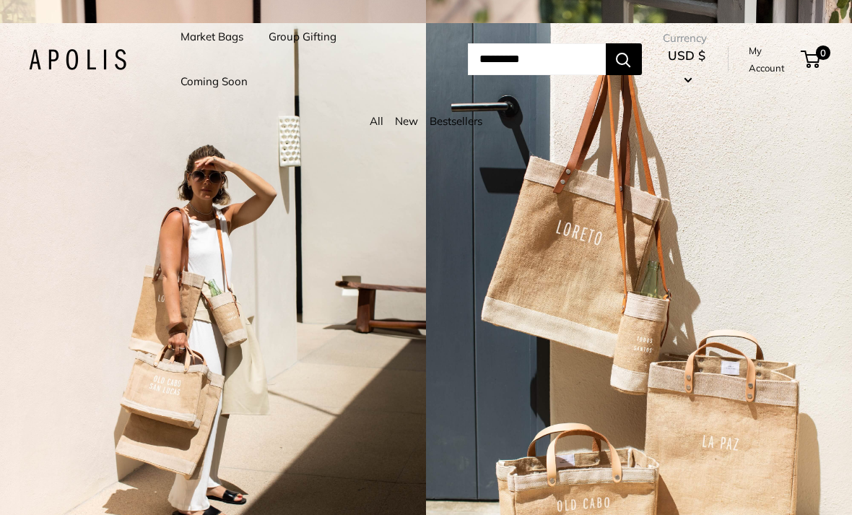
click at [699, 75] on button "USD $" at bounding box center [687, 67] width 48 height 46
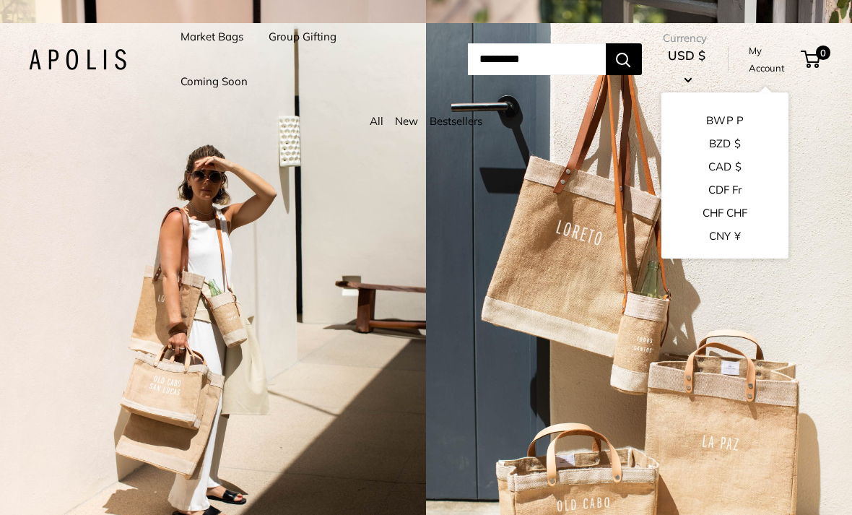
scroll to position [365, 0]
click at [723, 171] on button "CAD $" at bounding box center [724, 166] width 127 height 23
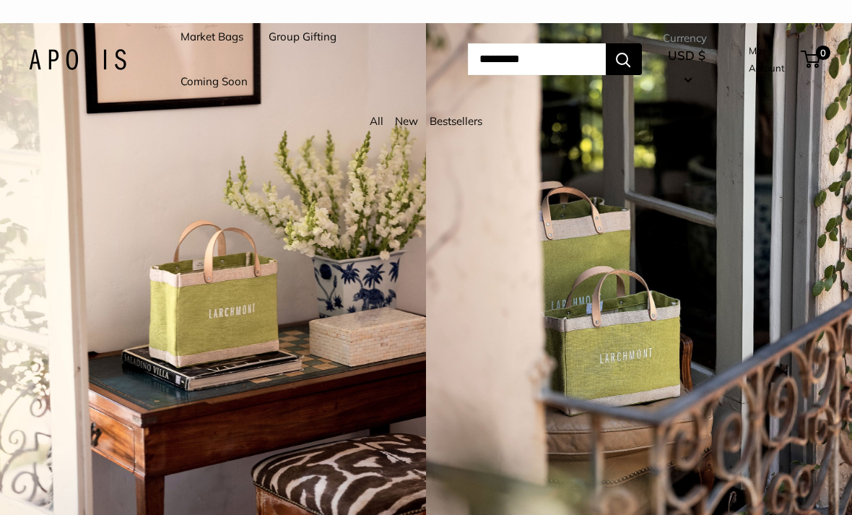
click at [402, 127] on link "New" at bounding box center [406, 121] width 23 height 14
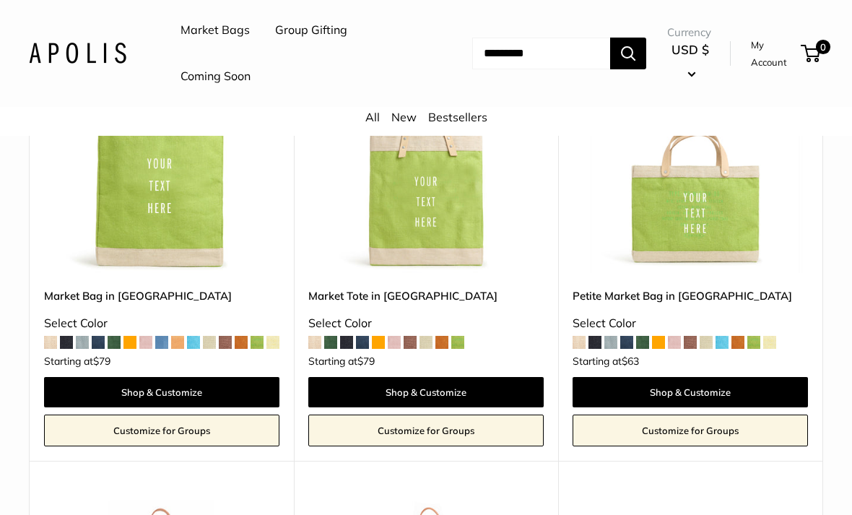
scroll to position [264, 0]
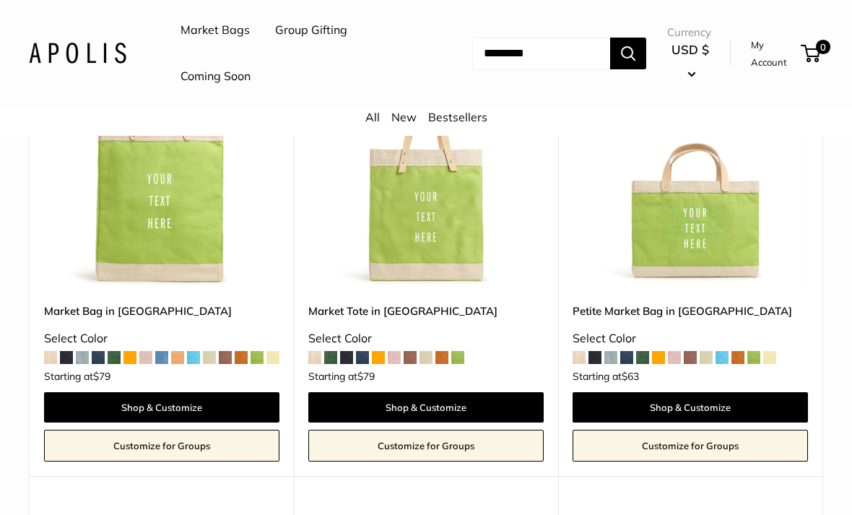
click at [621, 364] on span at bounding box center [626, 357] width 13 height 13
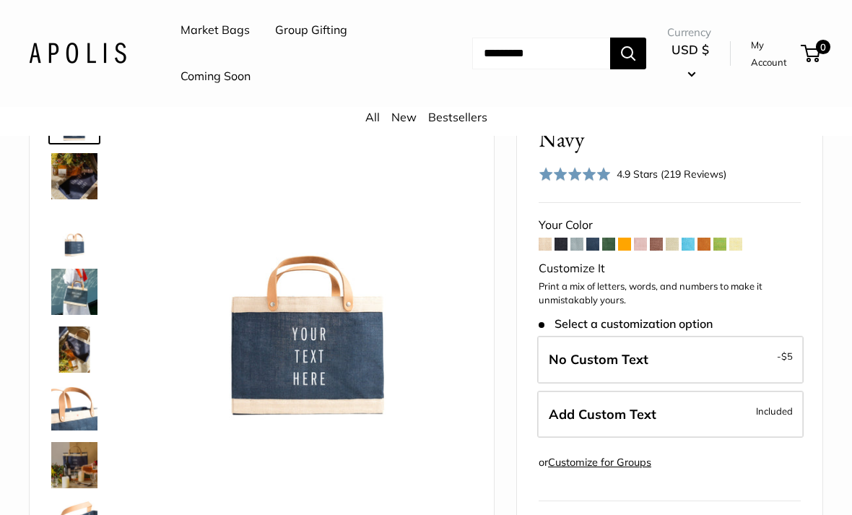
click at [90, 176] on img at bounding box center [74, 176] width 46 height 46
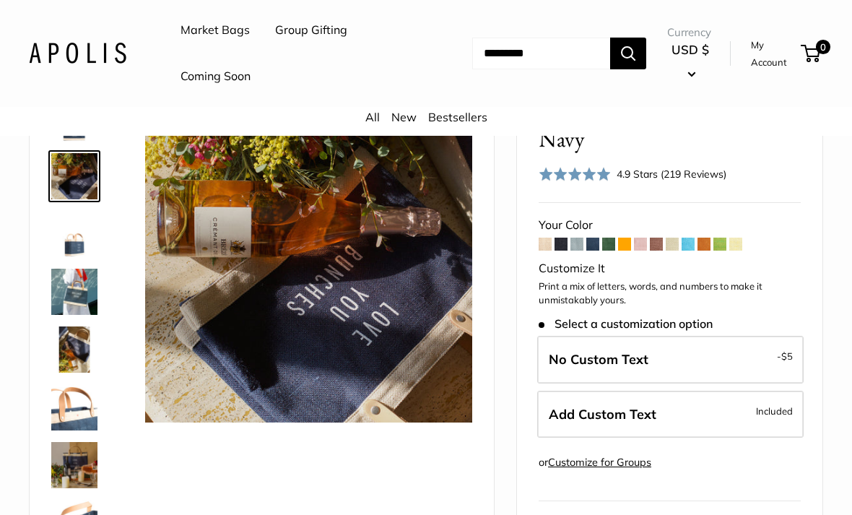
click at [90, 238] on img at bounding box center [74, 234] width 46 height 46
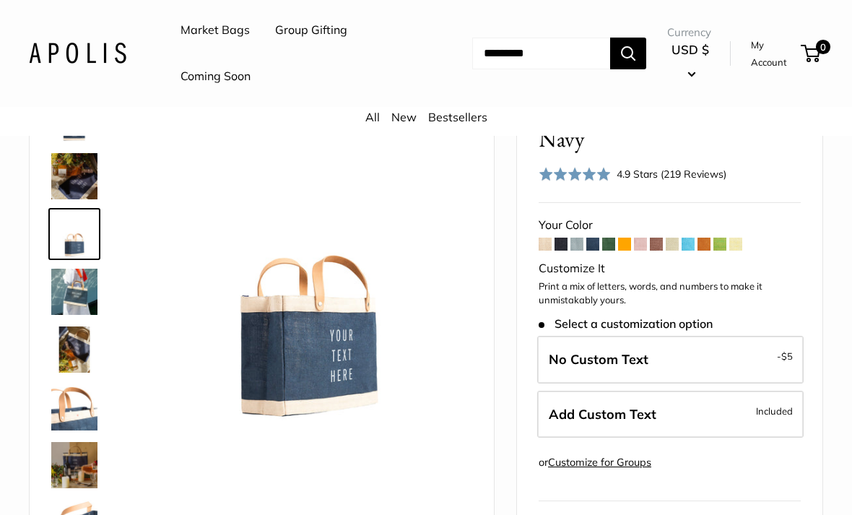
click at [87, 290] on img at bounding box center [74, 292] width 46 height 46
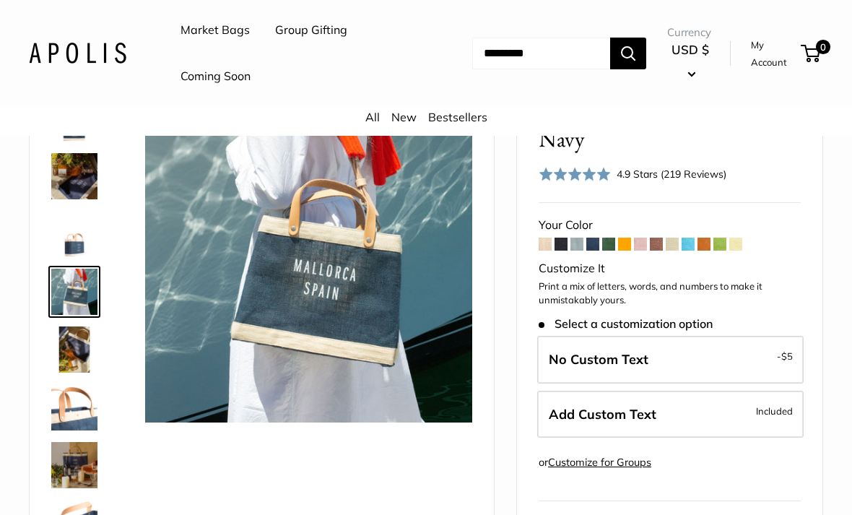
click at [80, 339] on img at bounding box center [74, 349] width 46 height 46
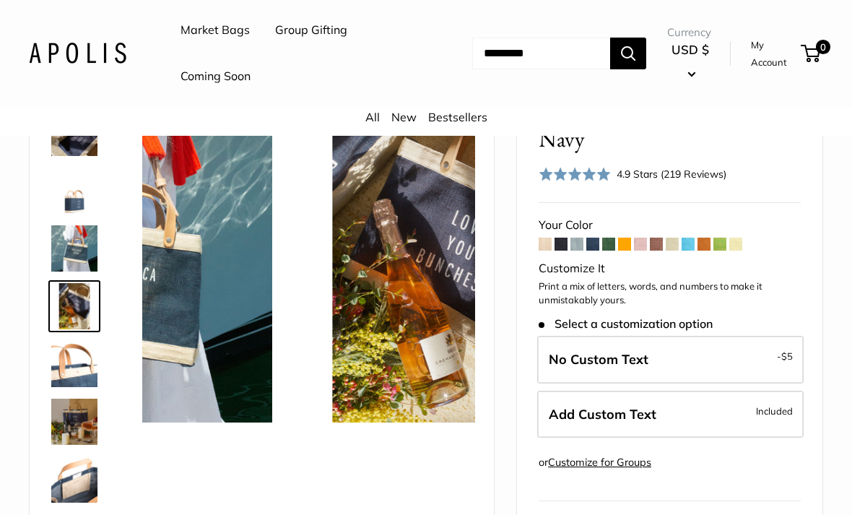
scroll to position [45, 0]
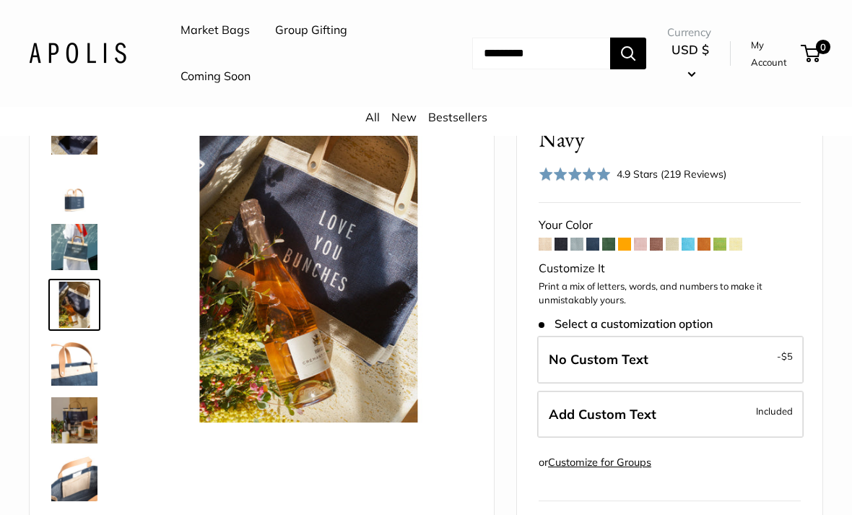
click at [77, 360] on img at bounding box center [74, 362] width 46 height 46
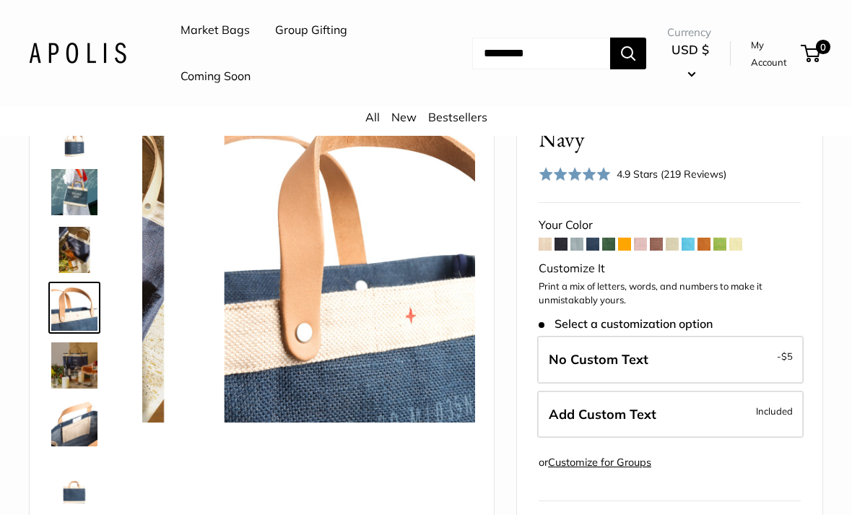
scroll to position [103, 0]
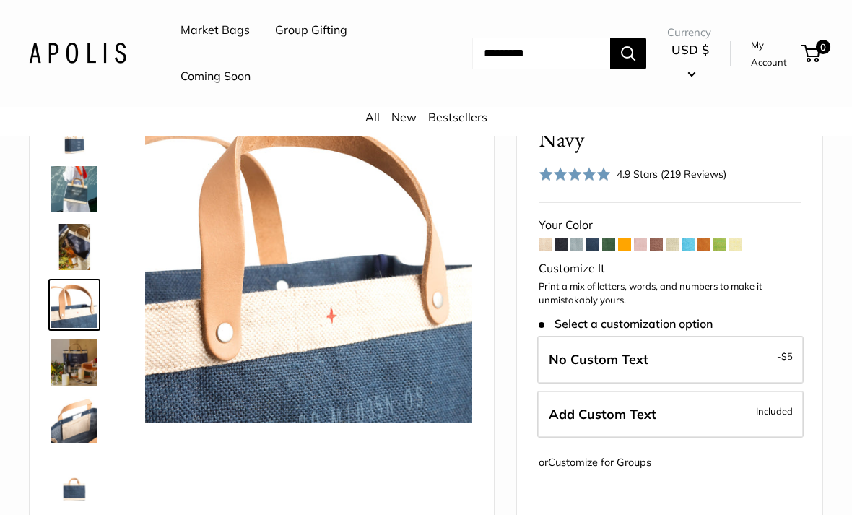
click at [80, 369] on img at bounding box center [74, 362] width 46 height 46
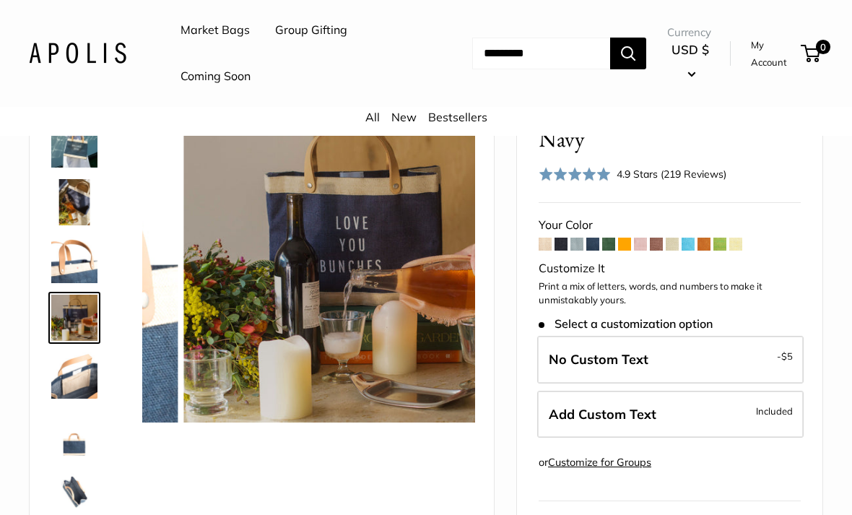
scroll to position [160, 0]
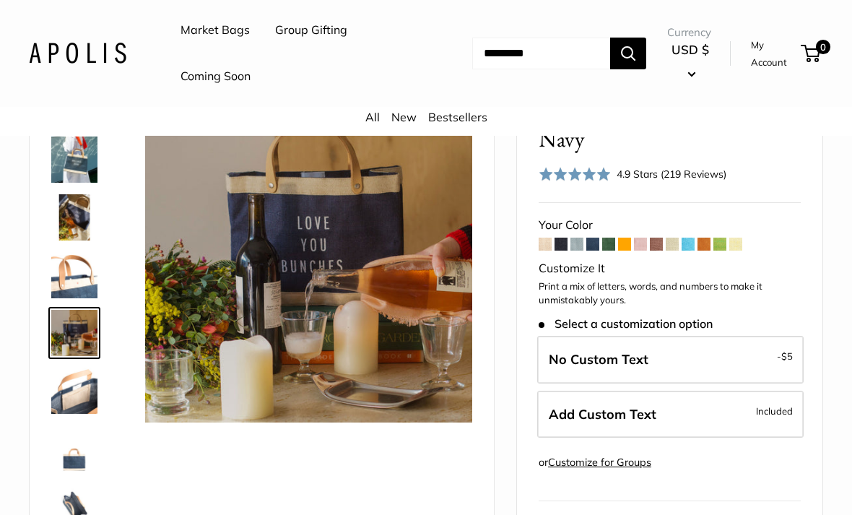
click at [79, 404] on img at bounding box center [74, 390] width 46 height 46
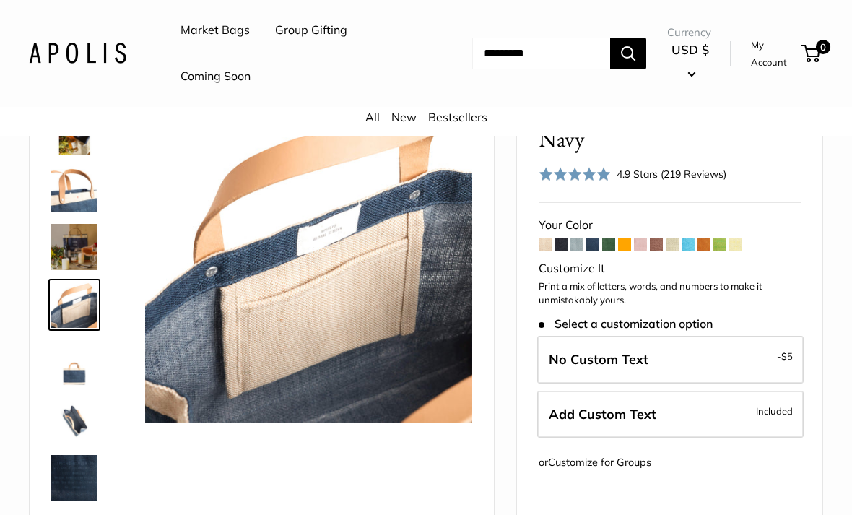
scroll to position [218, 0]
click at [83, 379] on img at bounding box center [74, 362] width 46 height 46
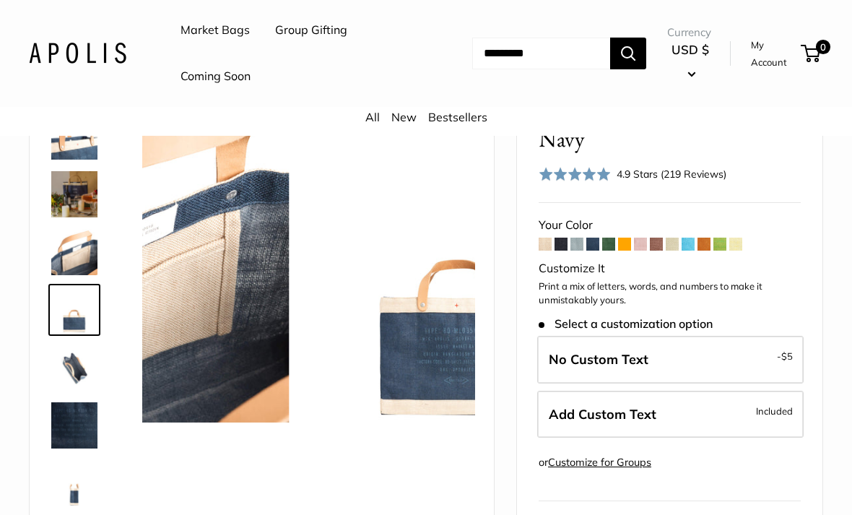
scroll to position [276, 0]
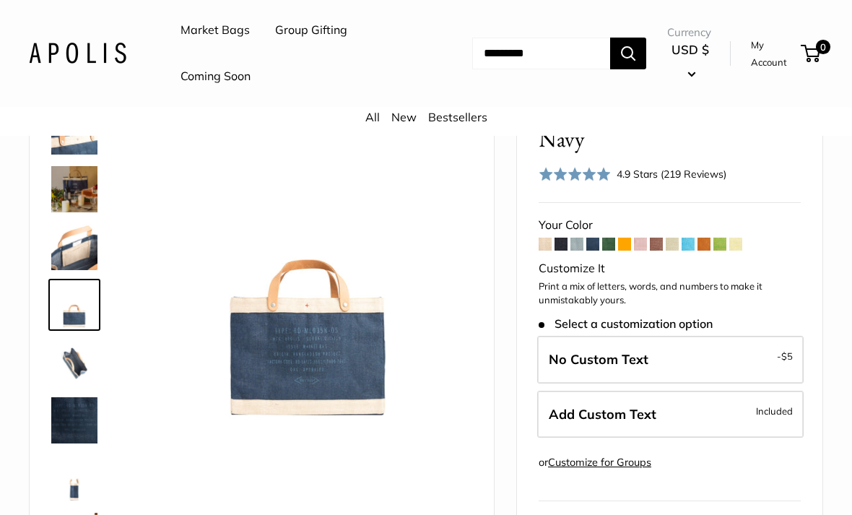
click at [84, 370] on img at bounding box center [74, 362] width 46 height 46
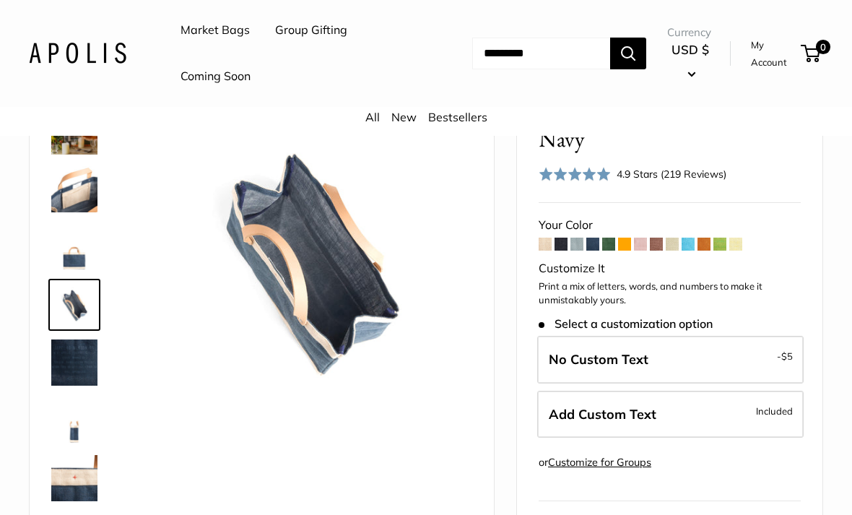
click at [89, 378] on img at bounding box center [74, 362] width 46 height 46
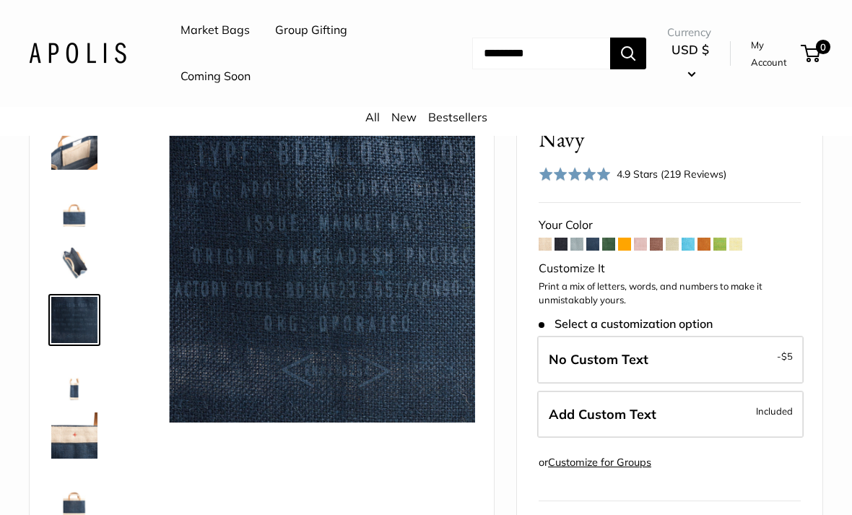
scroll to position [381, 0]
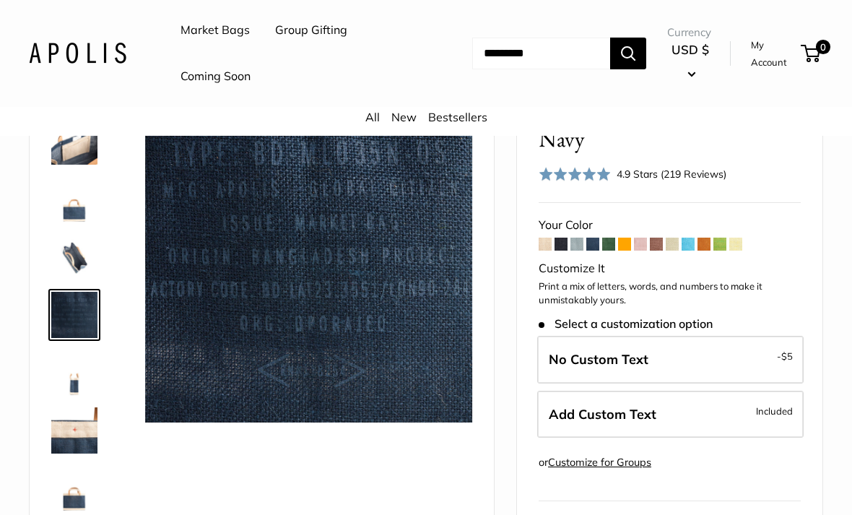
click at [84, 379] on img at bounding box center [74, 372] width 46 height 46
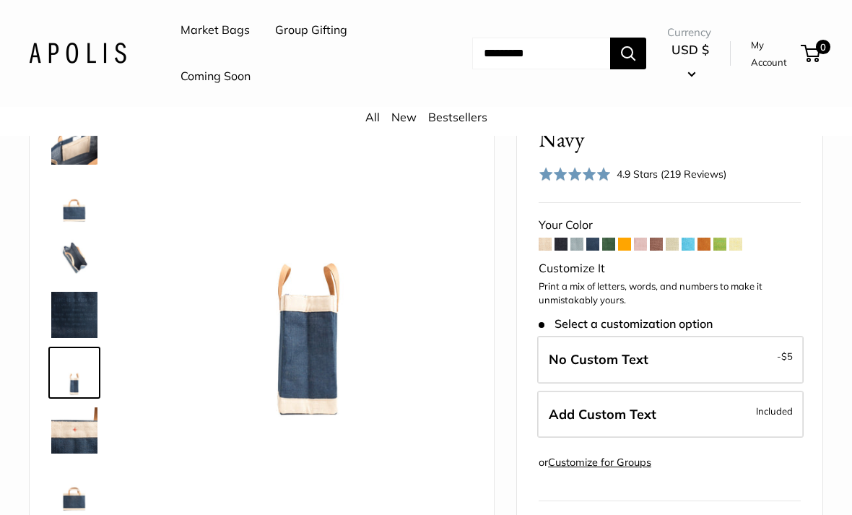
click at [89, 421] on img at bounding box center [74, 430] width 46 height 46
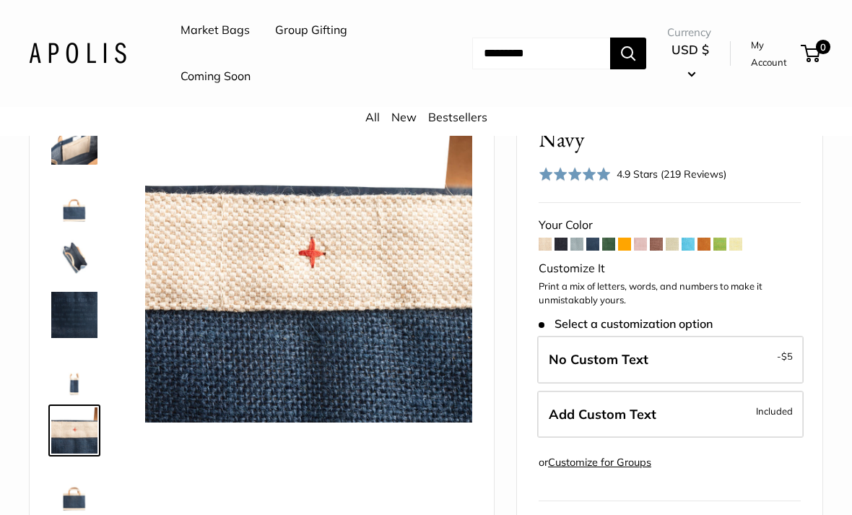
click at [79, 489] on img at bounding box center [74, 488] width 46 height 46
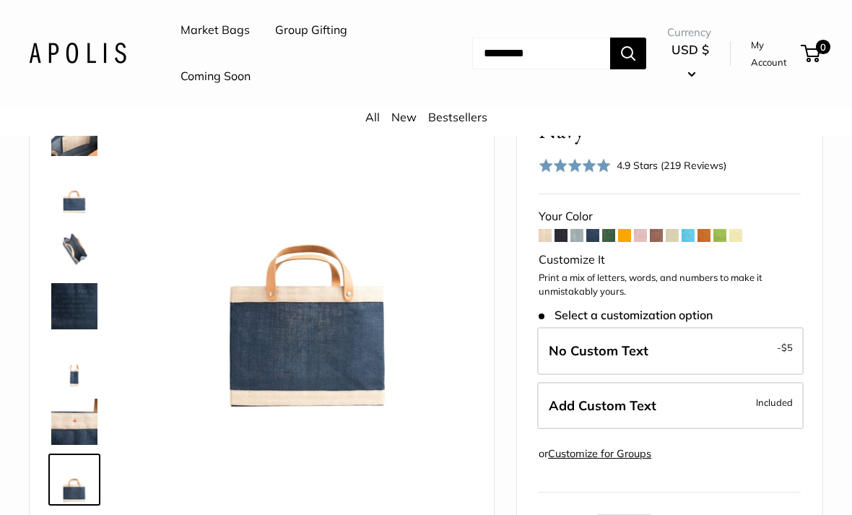
scroll to position [104, 0]
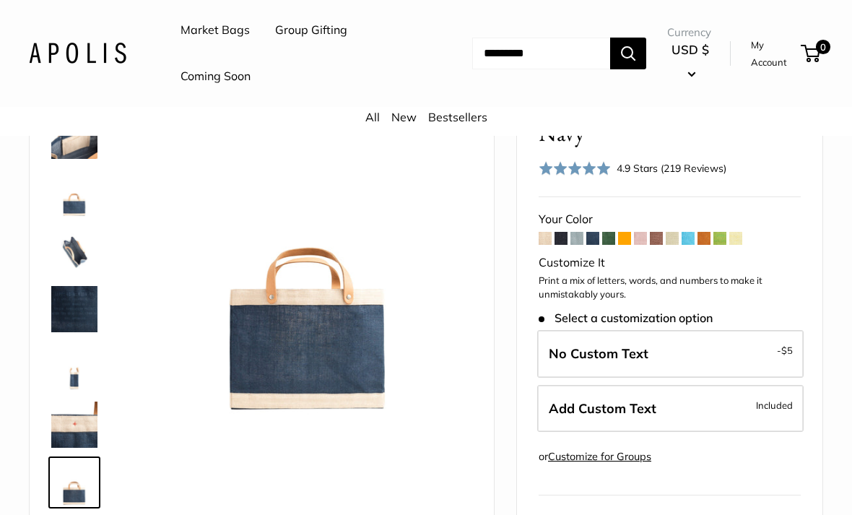
click at [624, 238] on span at bounding box center [624, 238] width 13 height 13
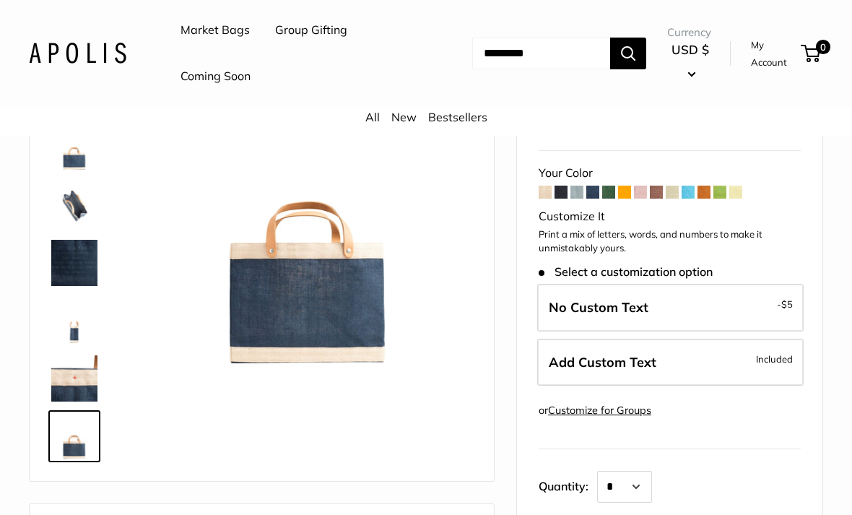
scroll to position [129, 0]
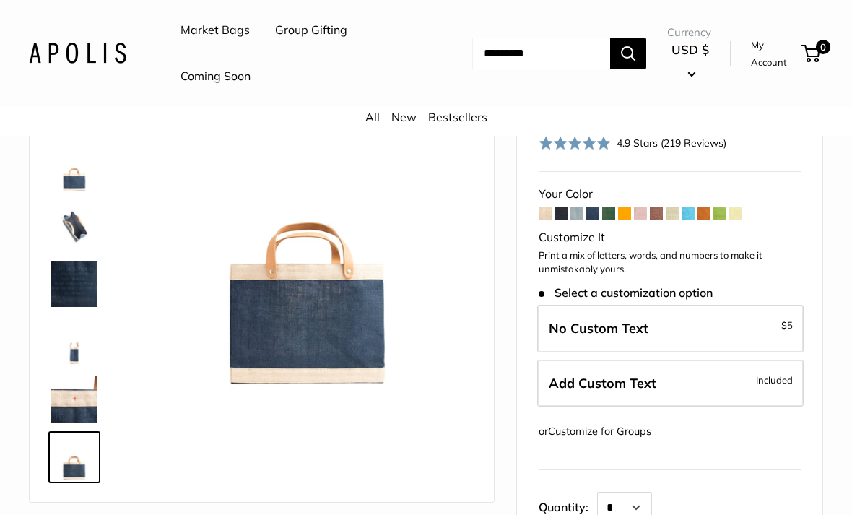
click at [81, 178] on img at bounding box center [74, 168] width 46 height 46
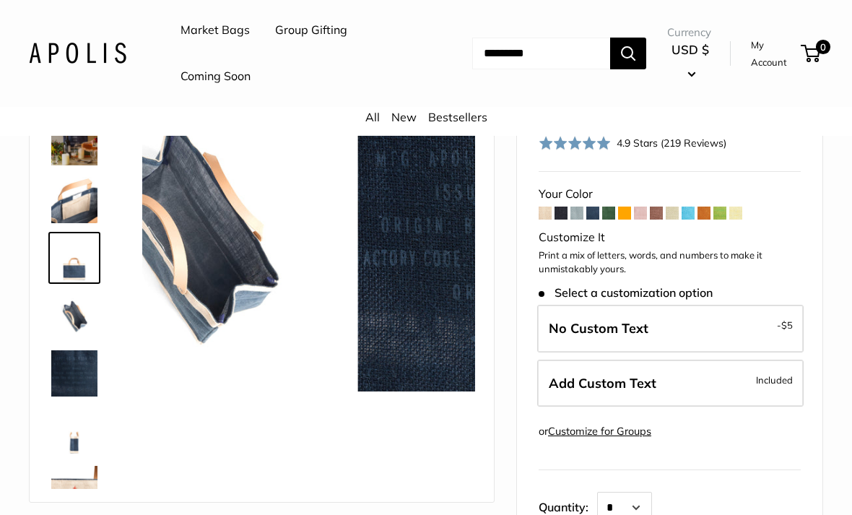
scroll to position [276, 0]
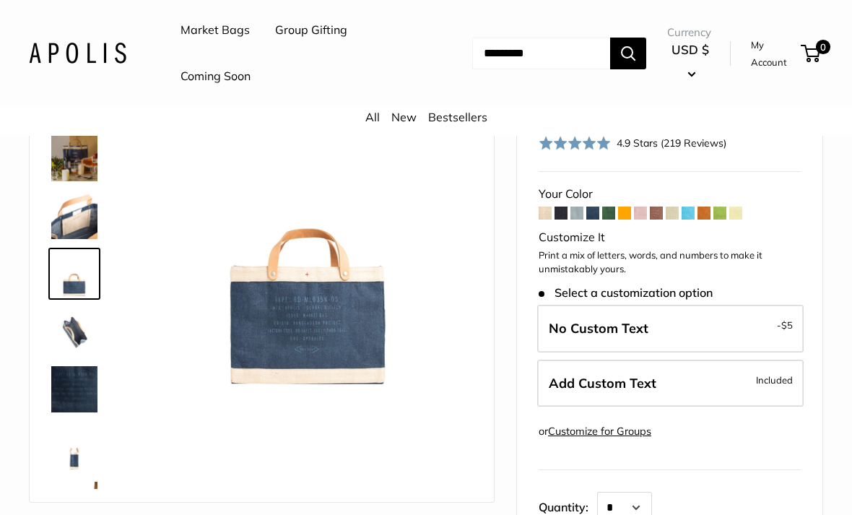
click at [87, 212] on img at bounding box center [74, 216] width 46 height 46
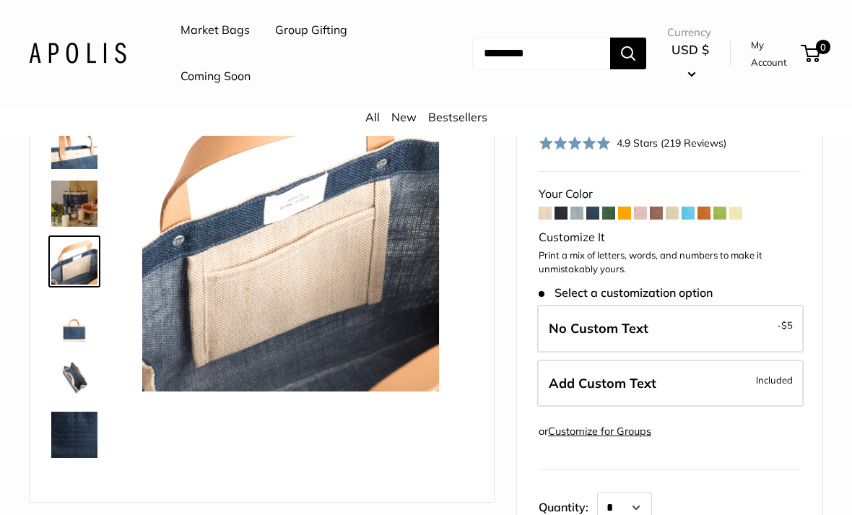
scroll to position [218, 0]
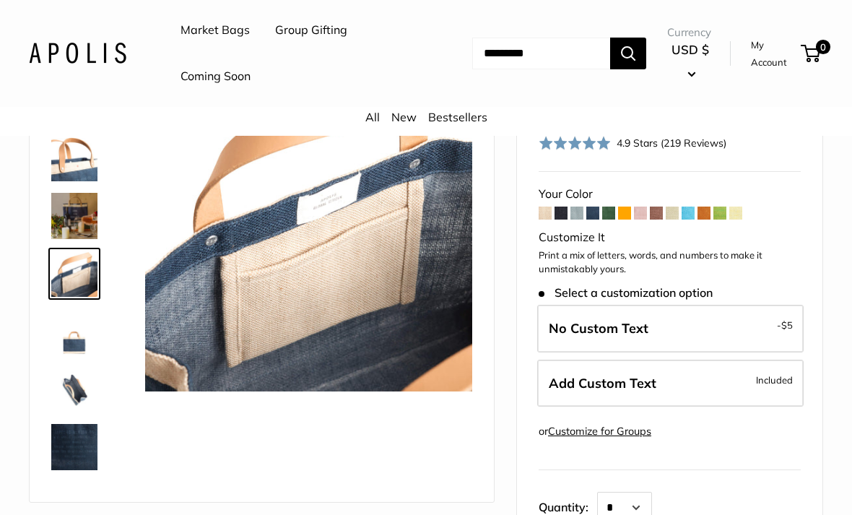
click at [90, 165] on img at bounding box center [74, 158] width 46 height 46
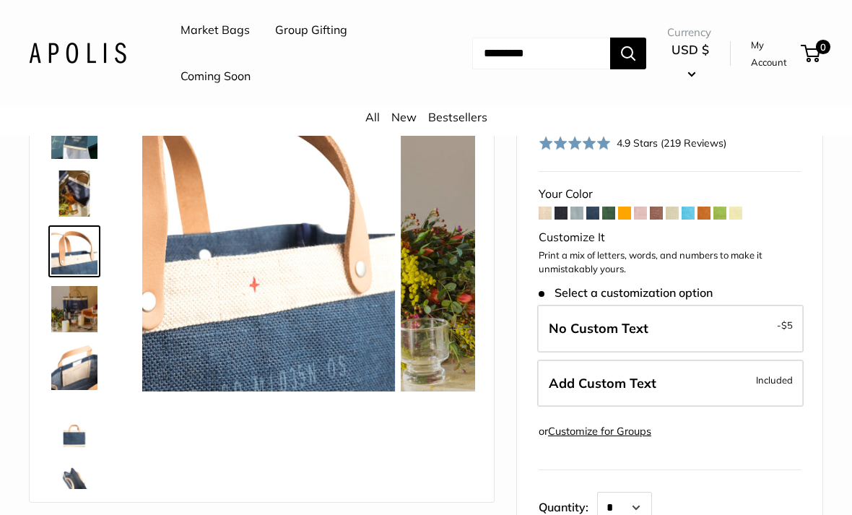
scroll to position [103, 0]
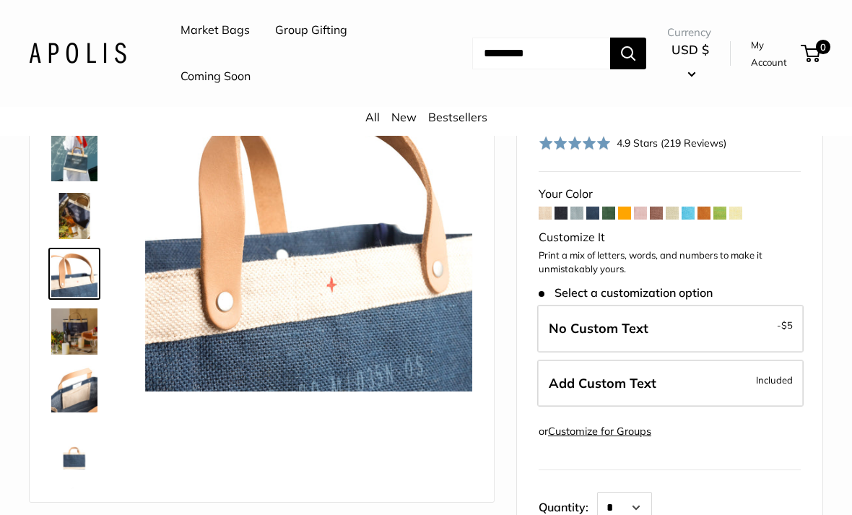
click at [75, 332] on img at bounding box center [74, 331] width 46 height 46
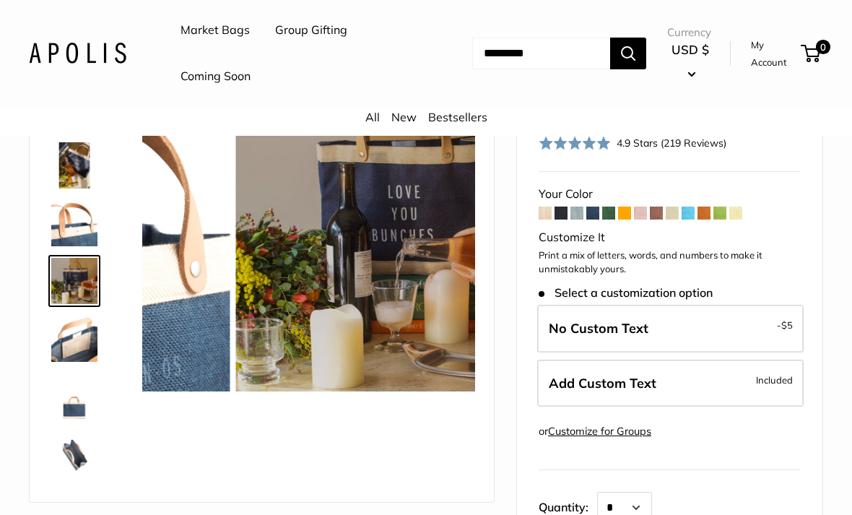
scroll to position [160, 0]
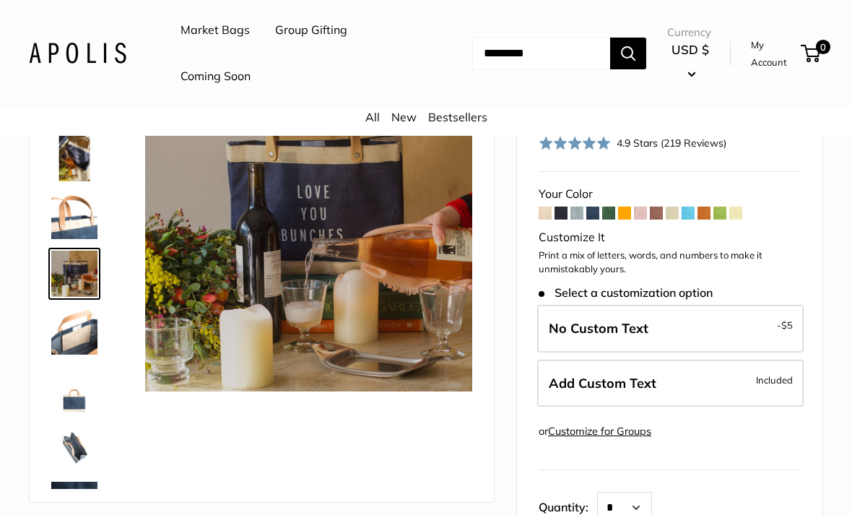
click at [81, 338] on img at bounding box center [74, 331] width 46 height 46
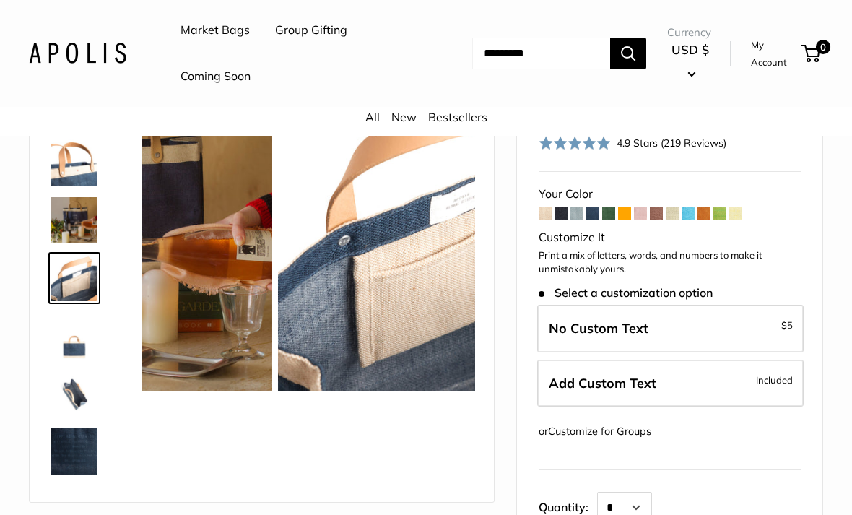
scroll to position [218, 0]
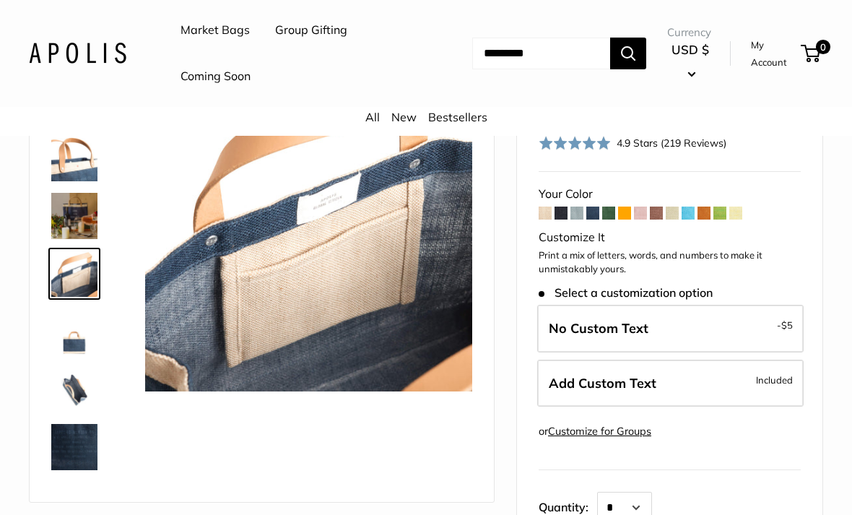
click at [84, 336] on img at bounding box center [74, 331] width 46 height 46
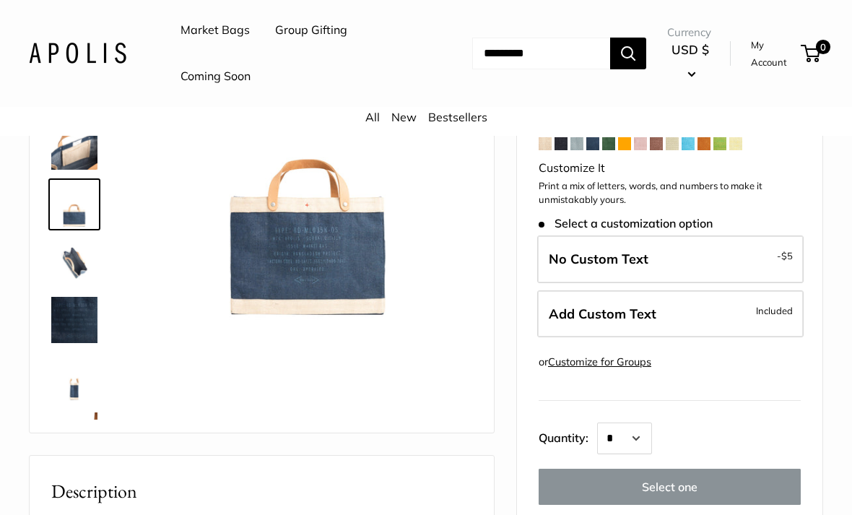
scroll to position [198, 0]
click at [743, 260] on label "No Custom Text - $5" at bounding box center [670, 260] width 266 height 48
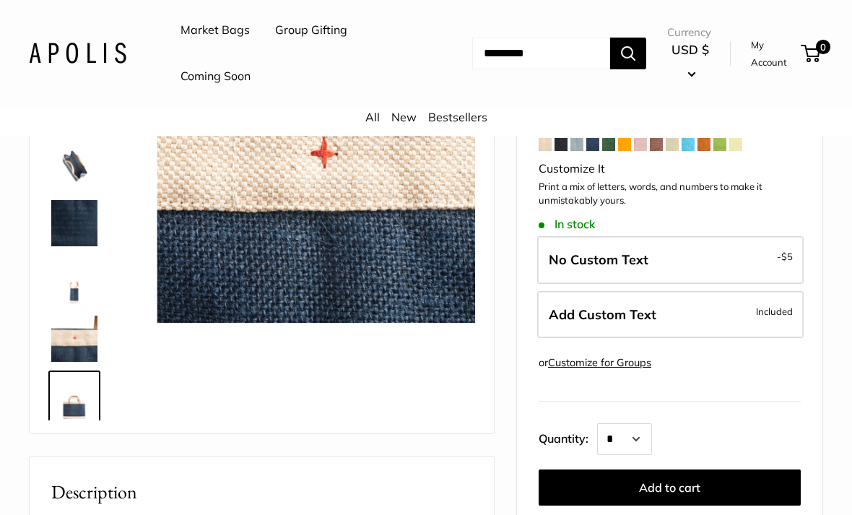
scroll to position [381, 0]
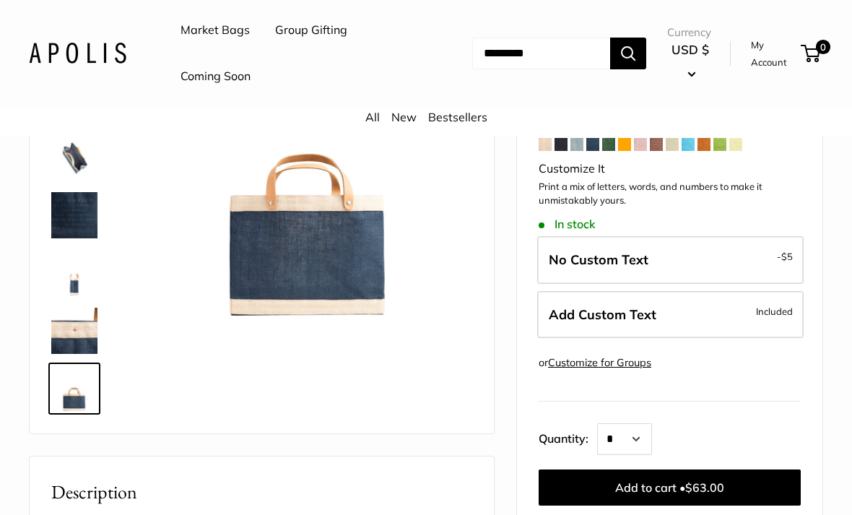
click at [713, 480] on span "$63.00" at bounding box center [704, 487] width 39 height 14
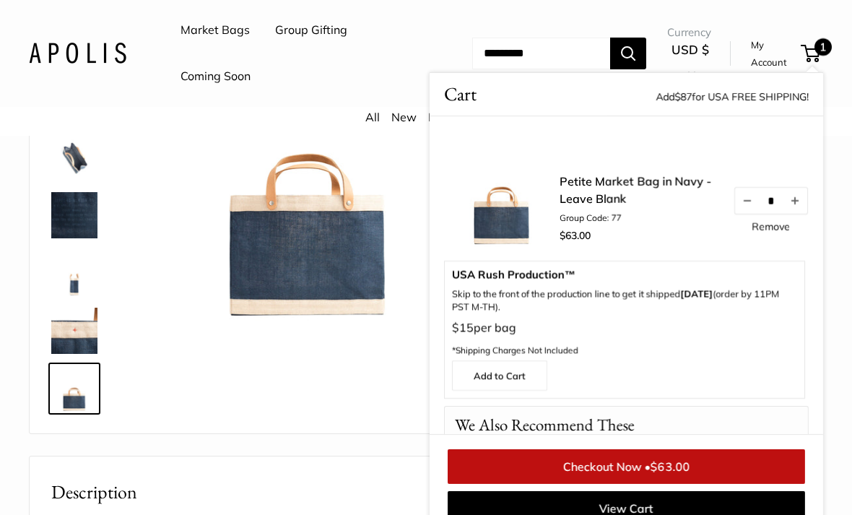
click at [325, 428] on div "Make it yours with custom text. Super soft and durable leather handles. Inner p…" at bounding box center [262, 203] width 464 height 459
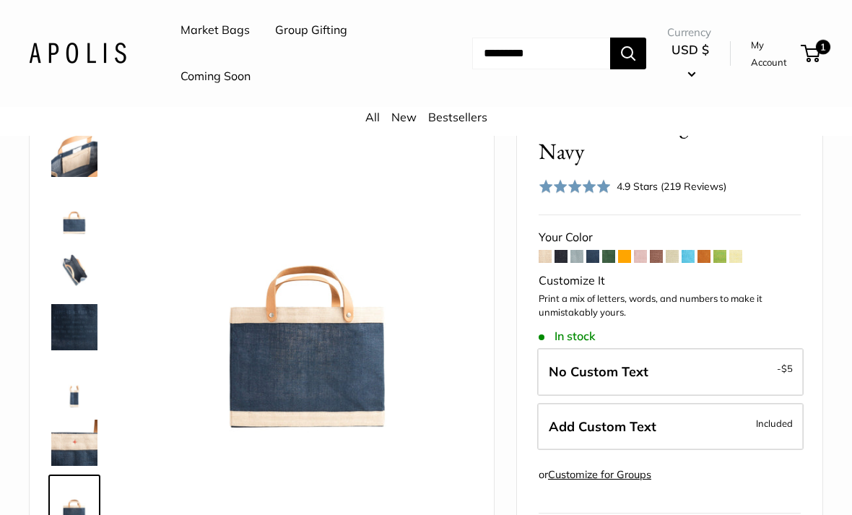
scroll to position [85, 0]
click at [541, 254] on span at bounding box center [545, 257] width 13 height 13
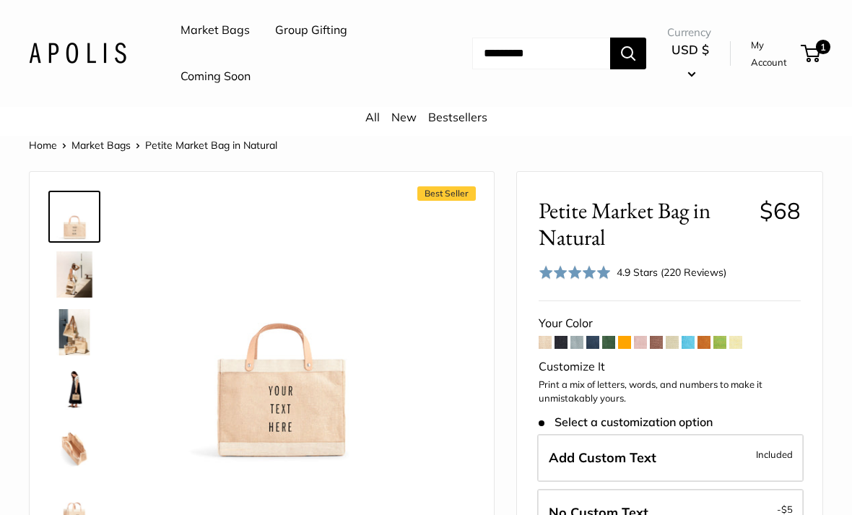
click at [563, 339] on span at bounding box center [560, 342] width 13 height 13
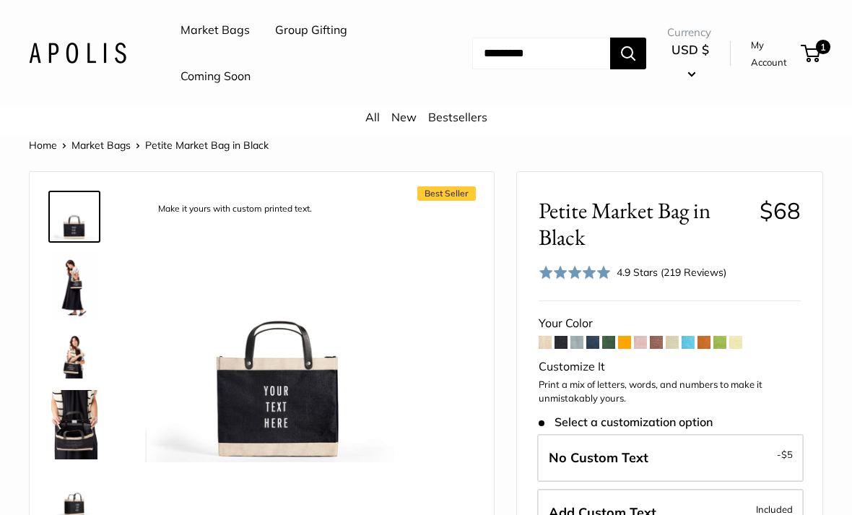
click at [581, 341] on span at bounding box center [576, 342] width 13 height 13
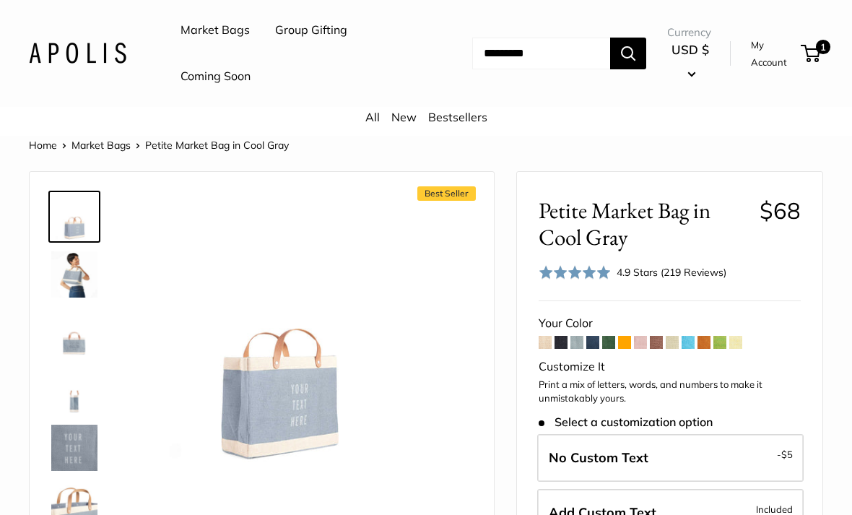
click at [593, 344] on span at bounding box center [592, 342] width 13 height 13
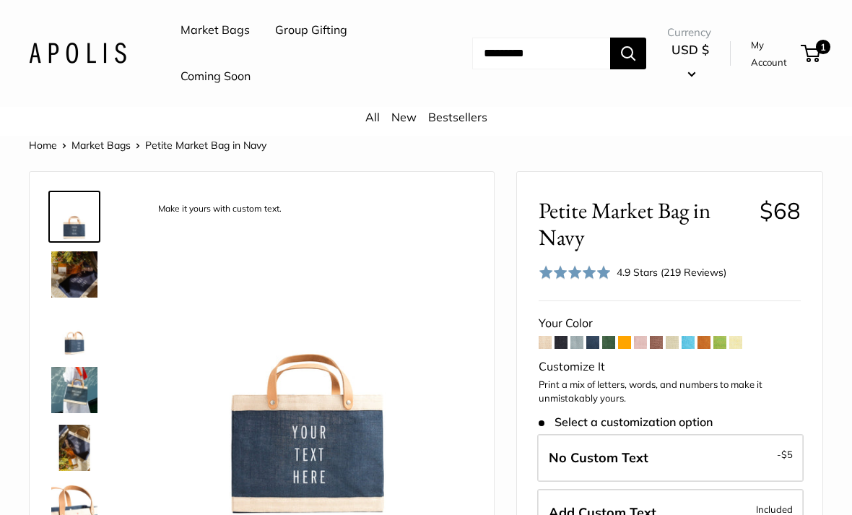
click at [607, 342] on span at bounding box center [608, 342] width 13 height 13
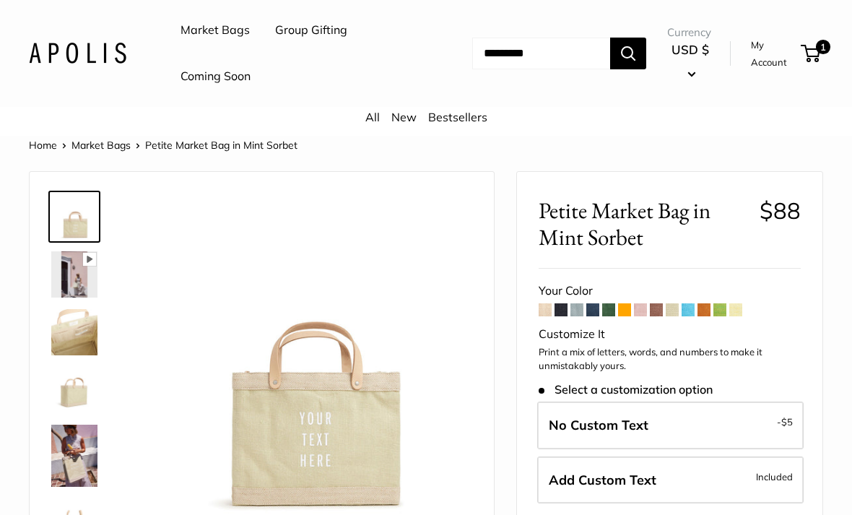
click at [684, 313] on span at bounding box center [688, 309] width 13 height 13
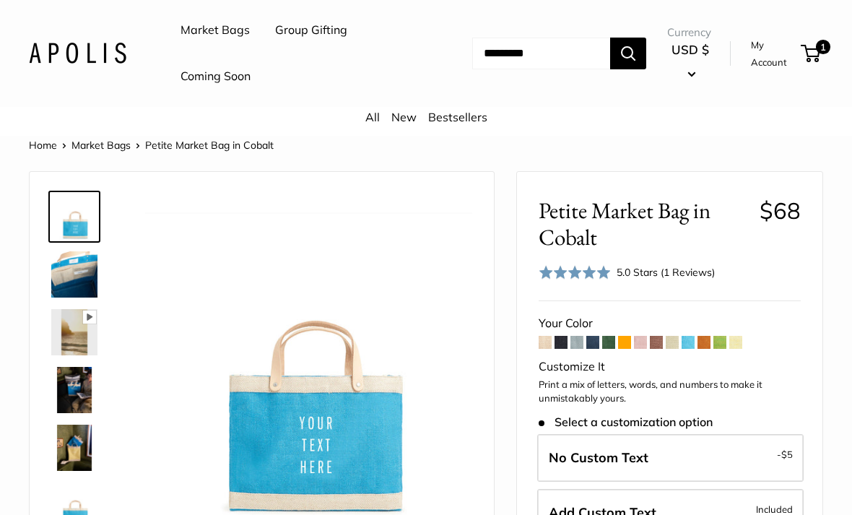
click at [706, 344] on span at bounding box center [703, 342] width 13 height 13
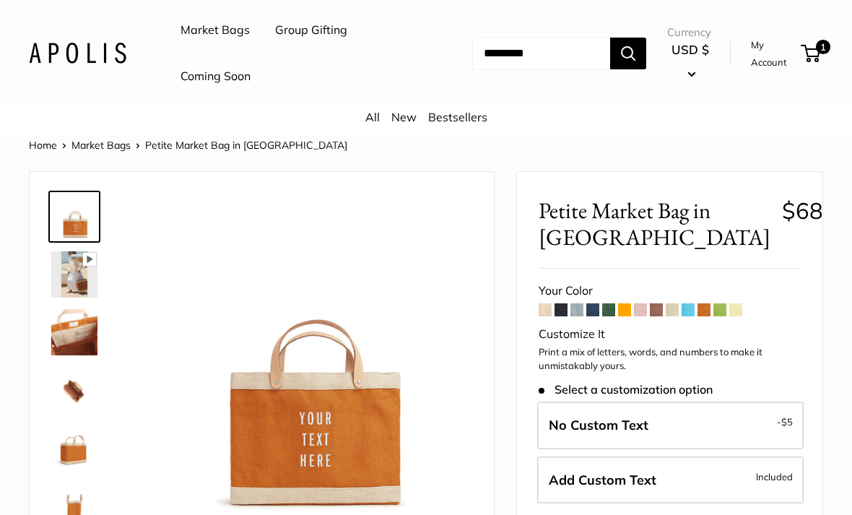
click at [710, 308] on span at bounding box center [703, 309] width 13 height 13
click at [720, 308] on span at bounding box center [719, 309] width 13 height 13
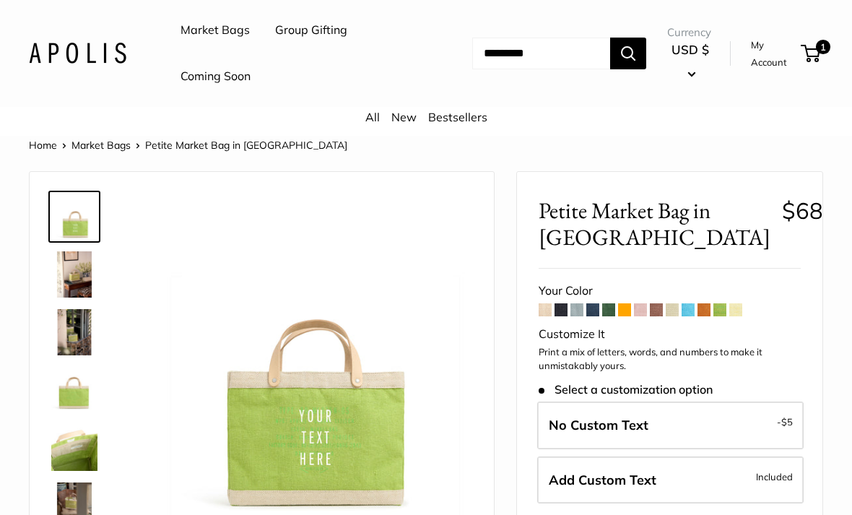
click at [736, 305] on span at bounding box center [735, 309] width 13 height 13
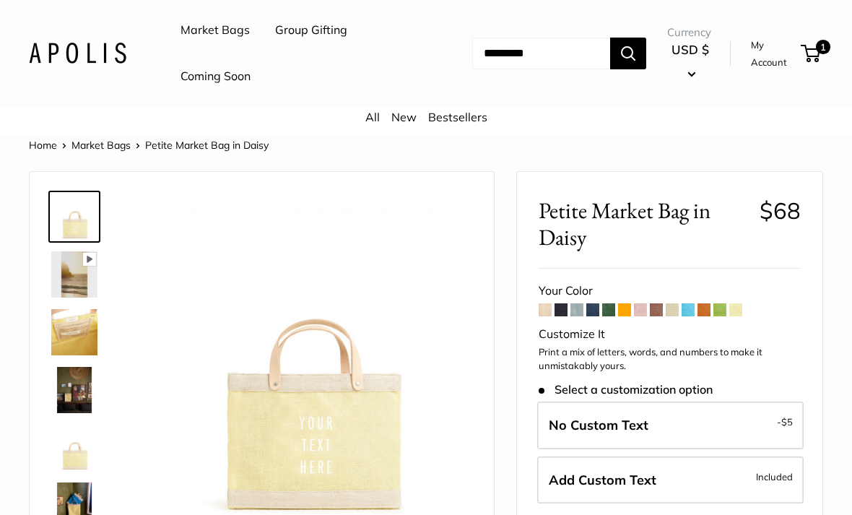
click at [590, 308] on span at bounding box center [592, 309] width 13 height 13
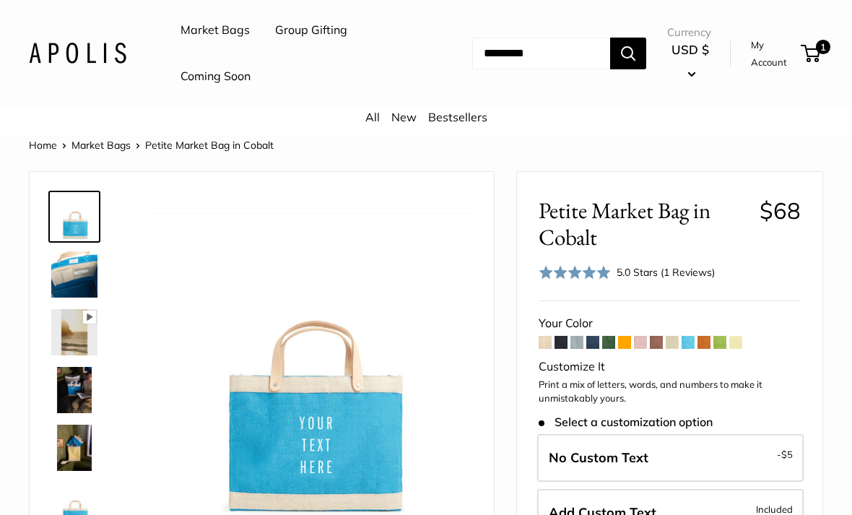
click at [68, 279] on img at bounding box center [74, 274] width 46 height 46
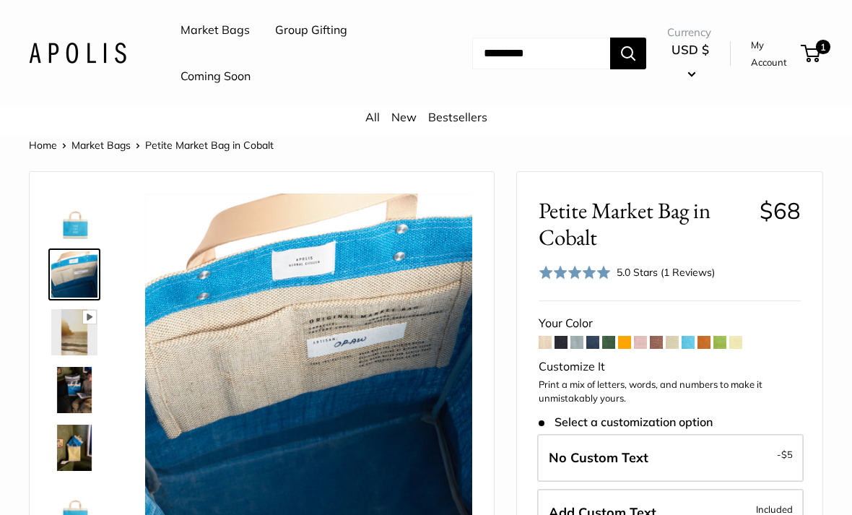
click at [82, 339] on img at bounding box center [74, 332] width 46 height 46
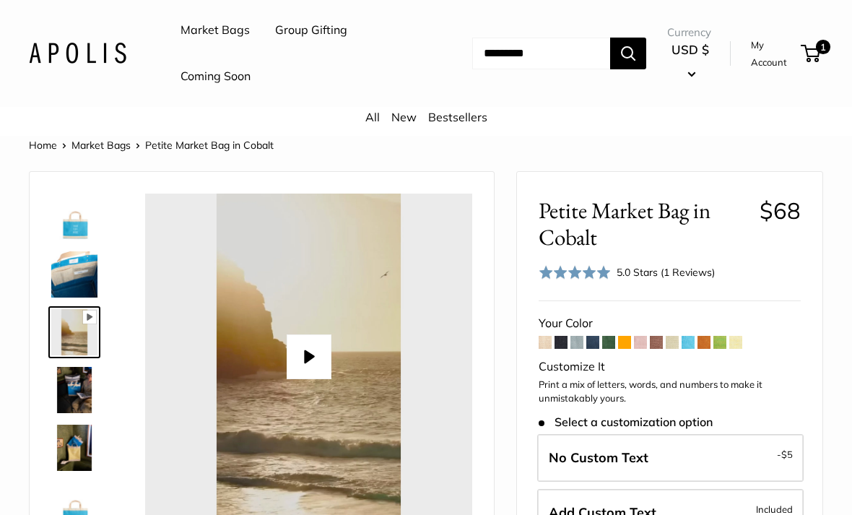
click at [77, 391] on img at bounding box center [74, 390] width 46 height 46
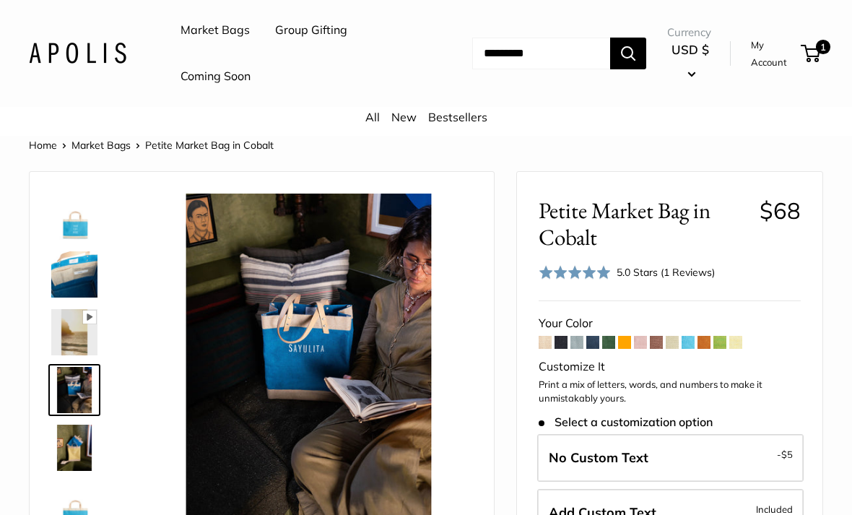
click at [80, 444] on img at bounding box center [74, 448] width 46 height 46
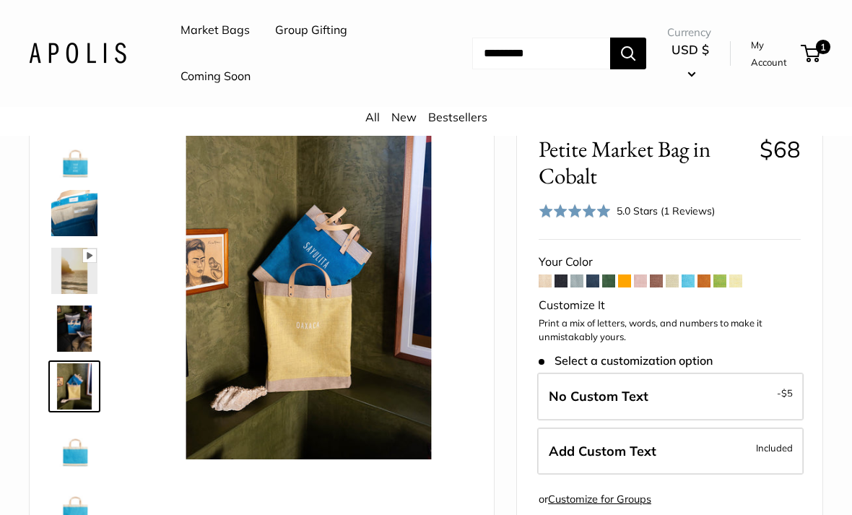
scroll to position [67, 0]
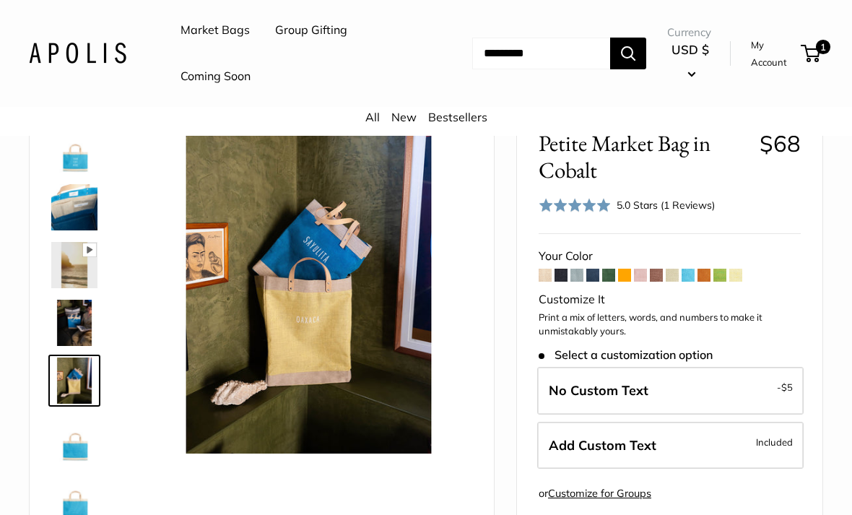
click at [81, 447] on img at bounding box center [74, 438] width 46 height 46
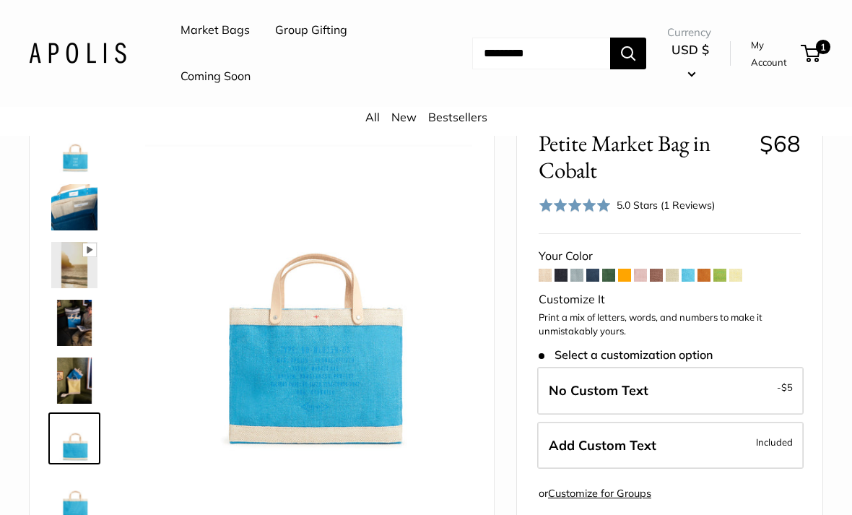
click at [84, 499] on img at bounding box center [74, 496] width 46 height 46
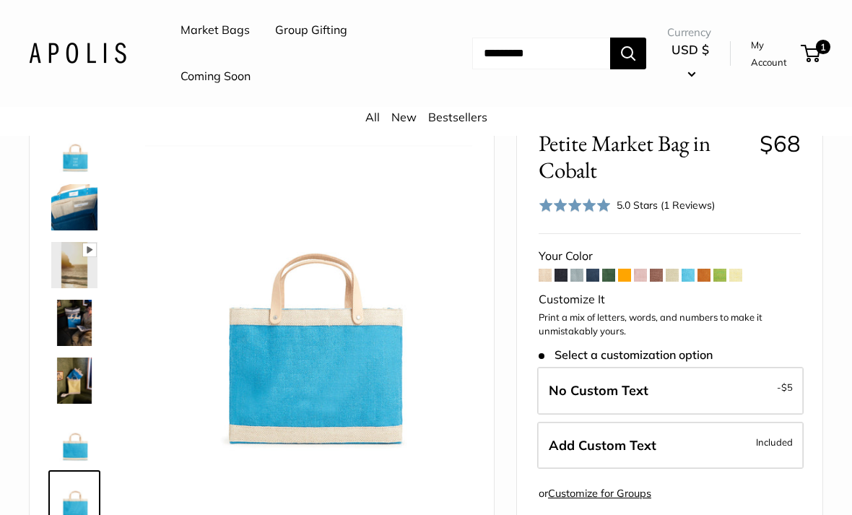
click at [588, 277] on span at bounding box center [592, 275] width 13 height 13
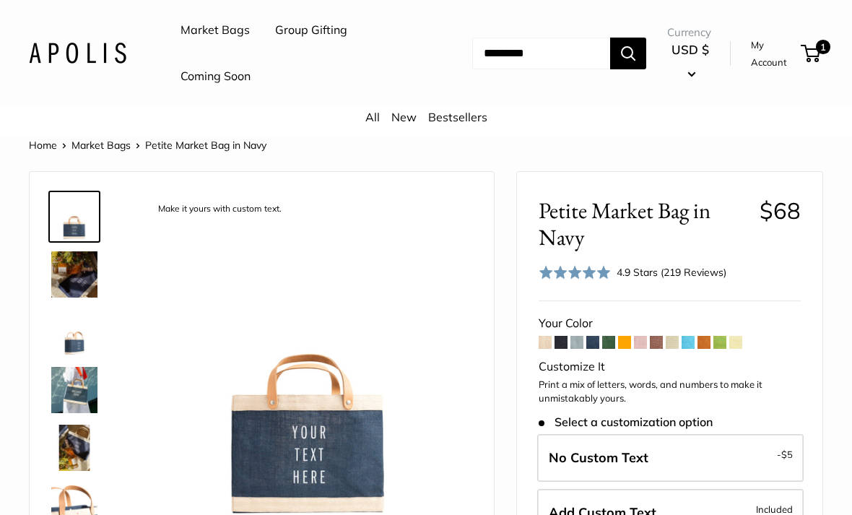
click at [83, 278] on img at bounding box center [74, 274] width 46 height 46
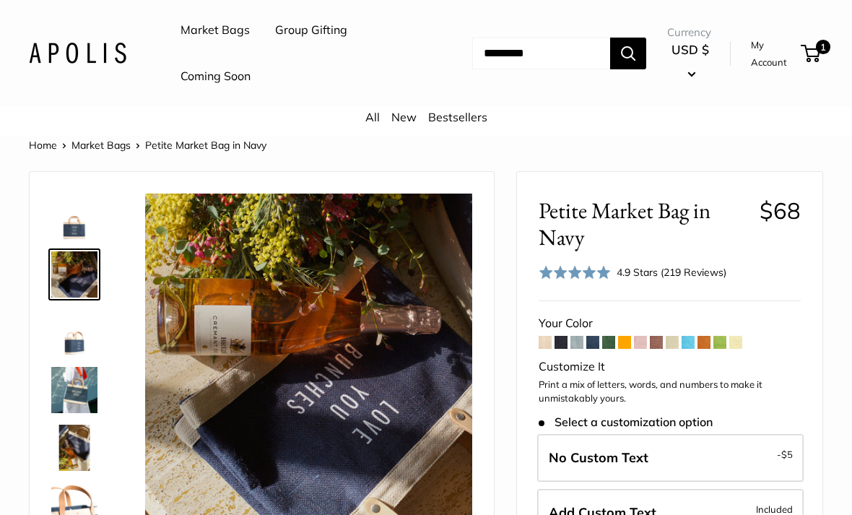
click at [76, 347] on img at bounding box center [74, 332] width 46 height 46
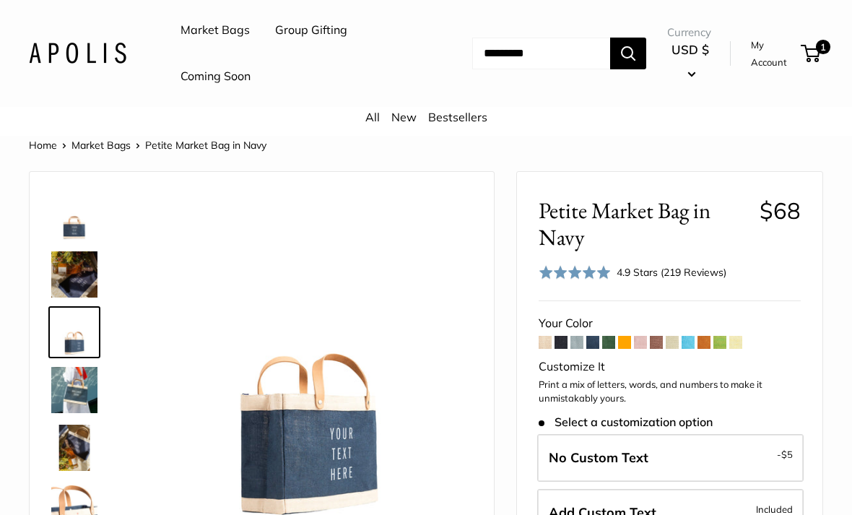
click at [89, 380] on img at bounding box center [74, 390] width 46 height 46
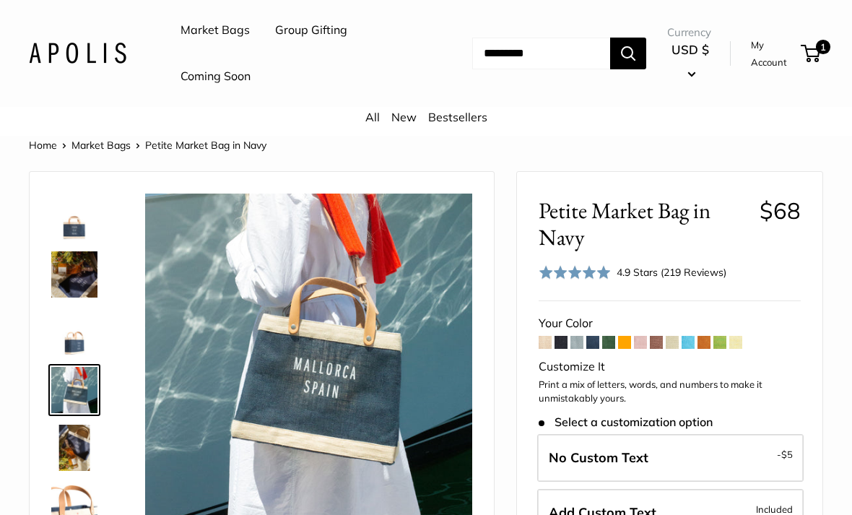
click at [79, 454] on img at bounding box center [74, 448] width 46 height 46
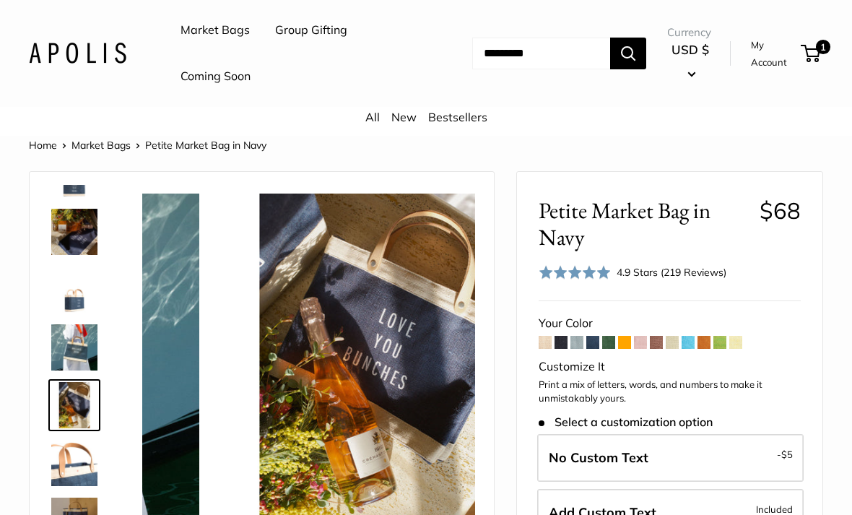
scroll to position [45, 0]
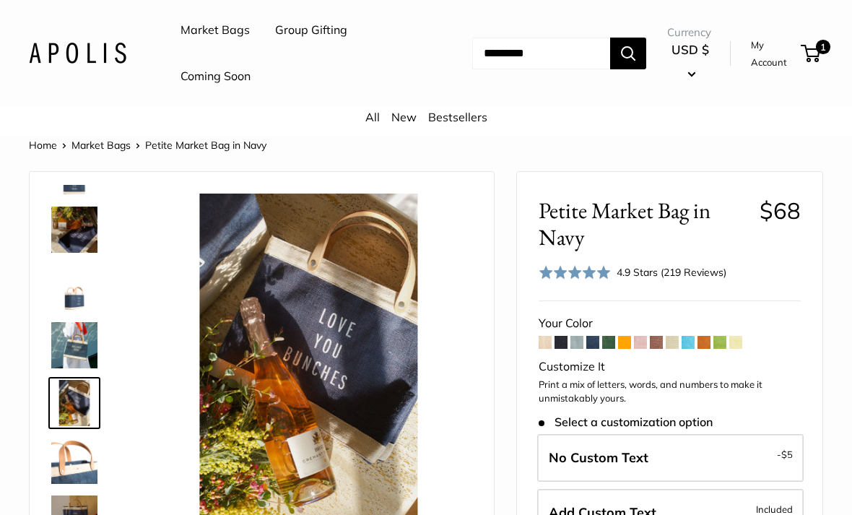
click at [80, 459] on img at bounding box center [74, 460] width 46 height 46
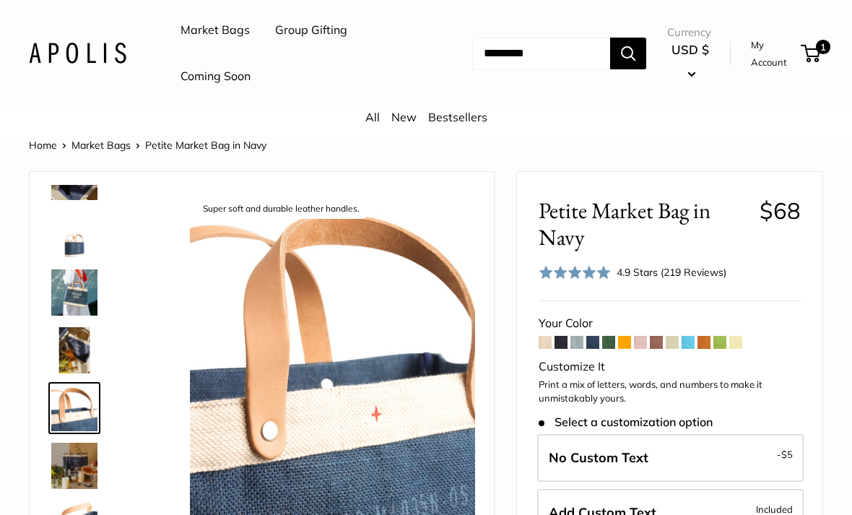
scroll to position [103, 0]
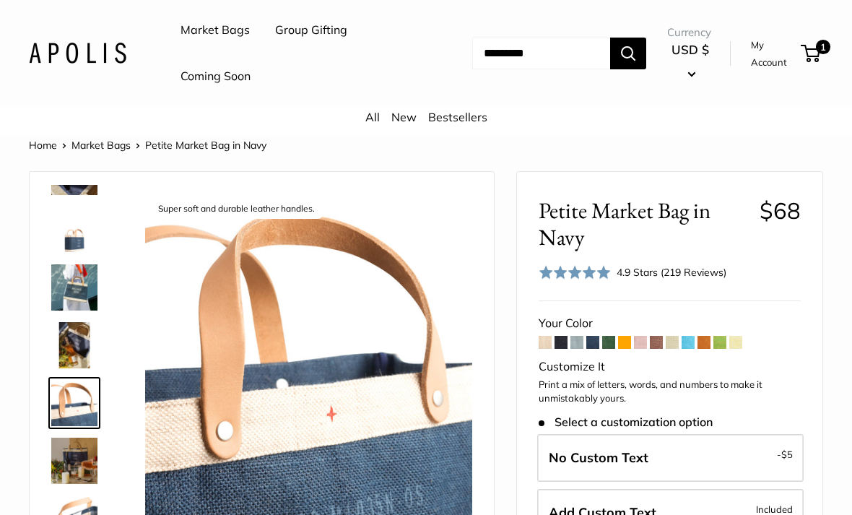
click at [87, 466] on img at bounding box center [74, 460] width 46 height 46
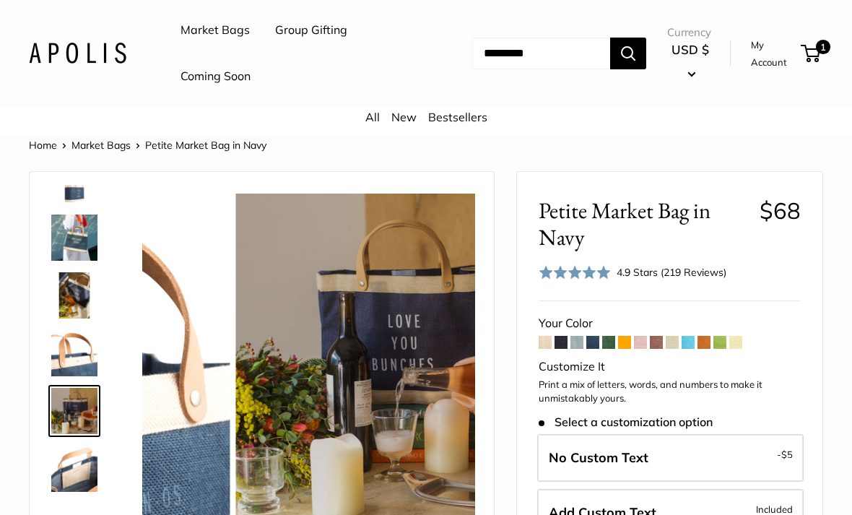
scroll to position [160, 0]
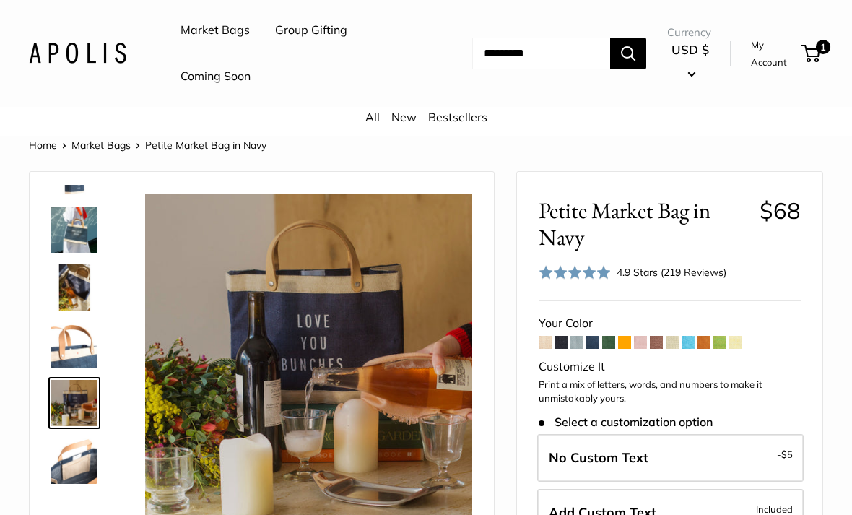
click at [87, 472] on img at bounding box center [74, 460] width 46 height 46
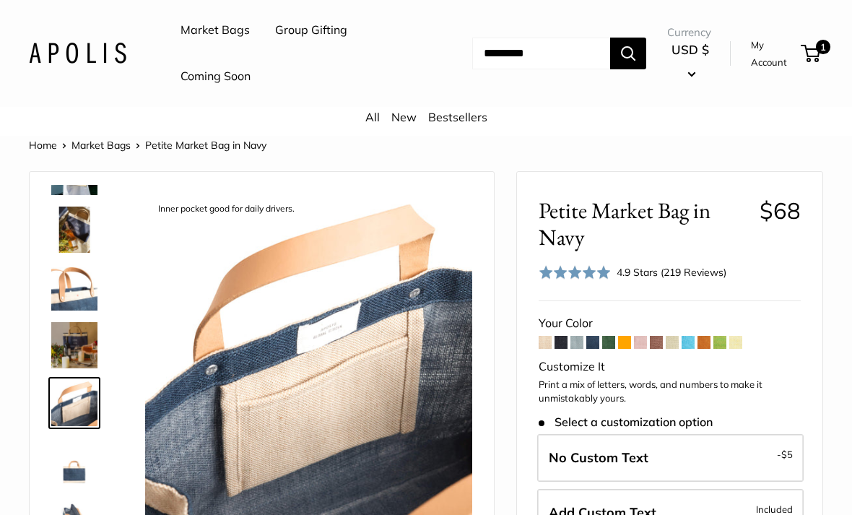
click at [81, 472] on img at bounding box center [74, 460] width 46 height 46
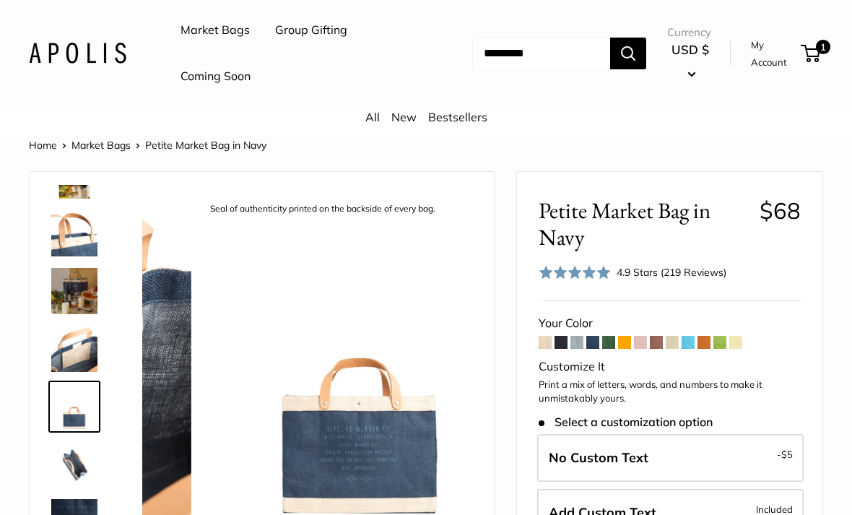
scroll to position [276, 0]
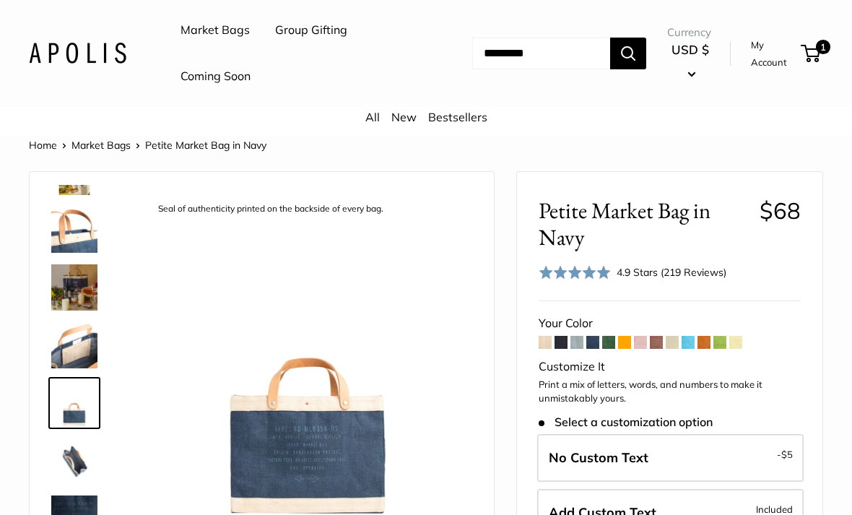
click at [80, 466] on img at bounding box center [74, 460] width 46 height 46
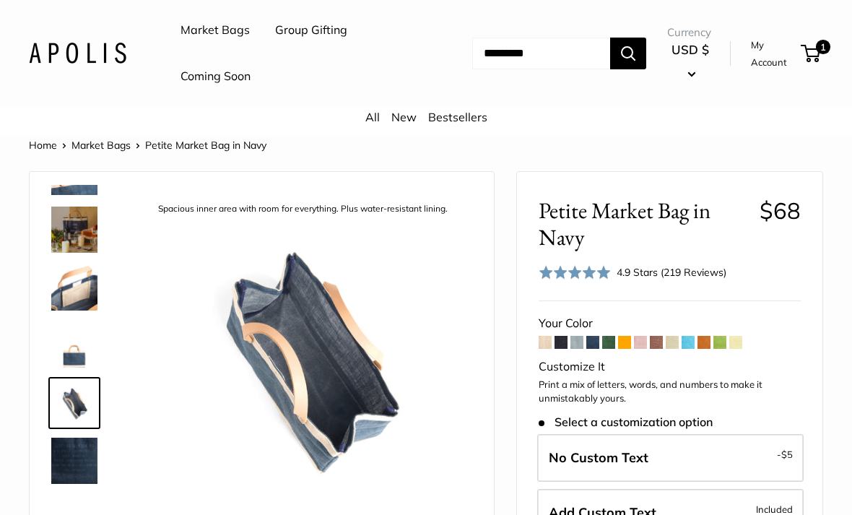
click at [87, 462] on img at bounding box center [74, 460] width 46 height 46
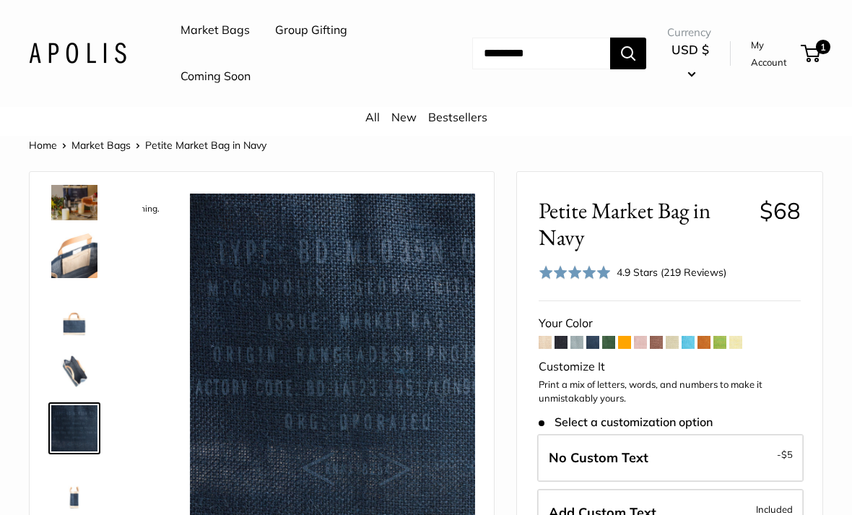
scroll to position [381, 0]
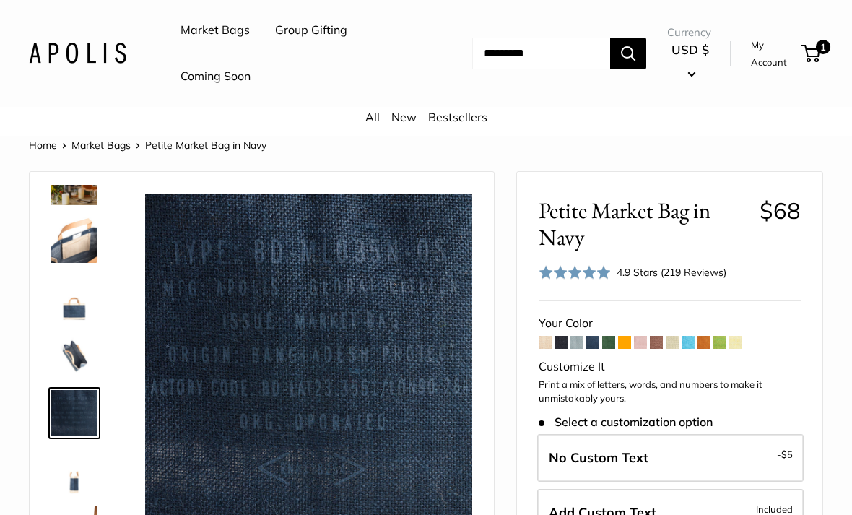
click at [548, 339] on span at bounding box center [545, 342] width 13 height 13
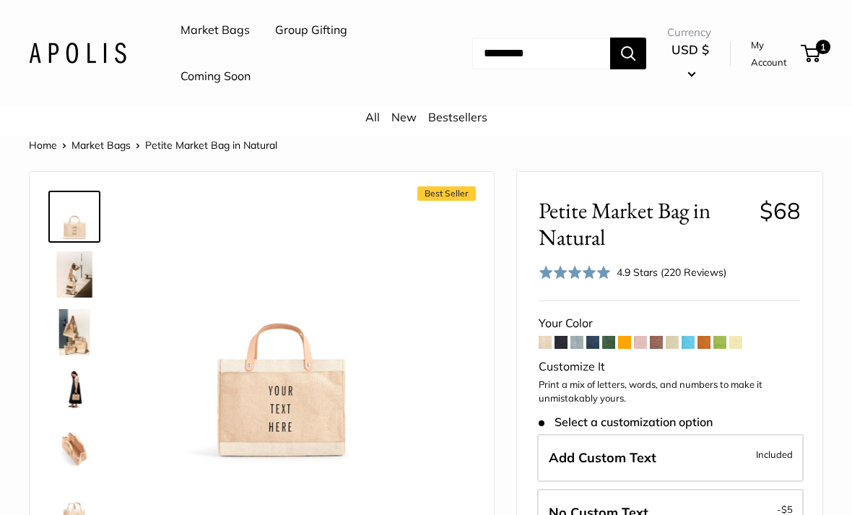
click at [79, 277] on img at bounding box center [74, 274] width 46 height 46
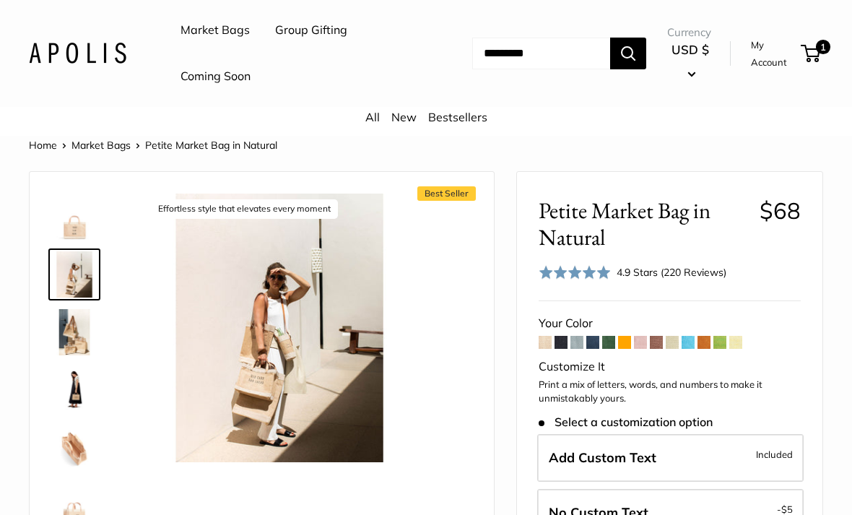
click at [74, 336] on img at bounding box center [74, 332] width 46 height 46
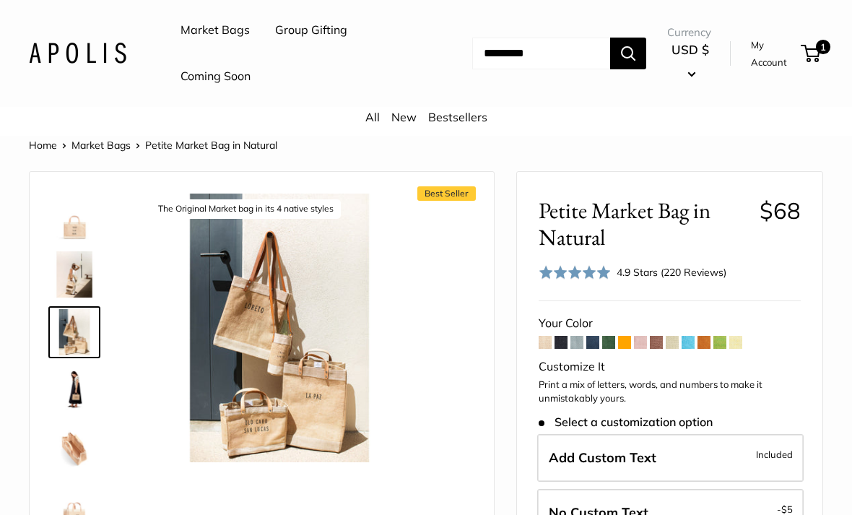
click at [77, 385] on img at bounding box center [74, 390] width 46 height 46
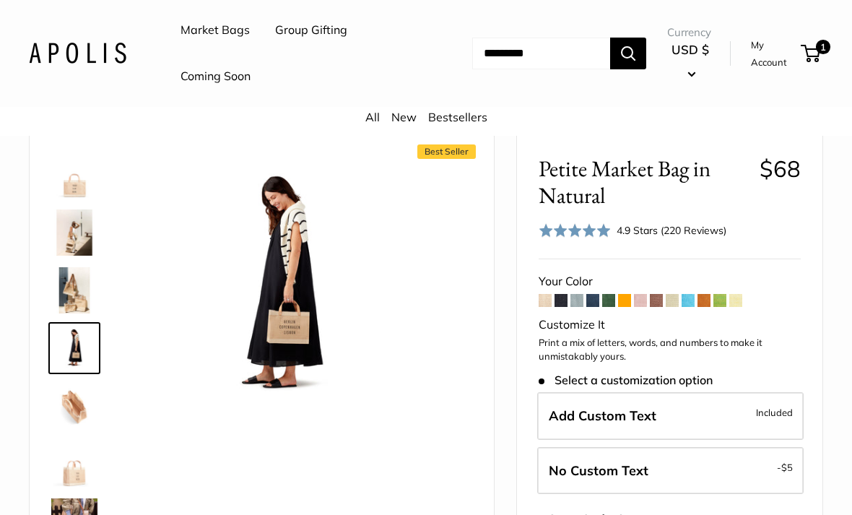
click at [87, 191] on img at bounding box center [74, 175] width 46 height 46
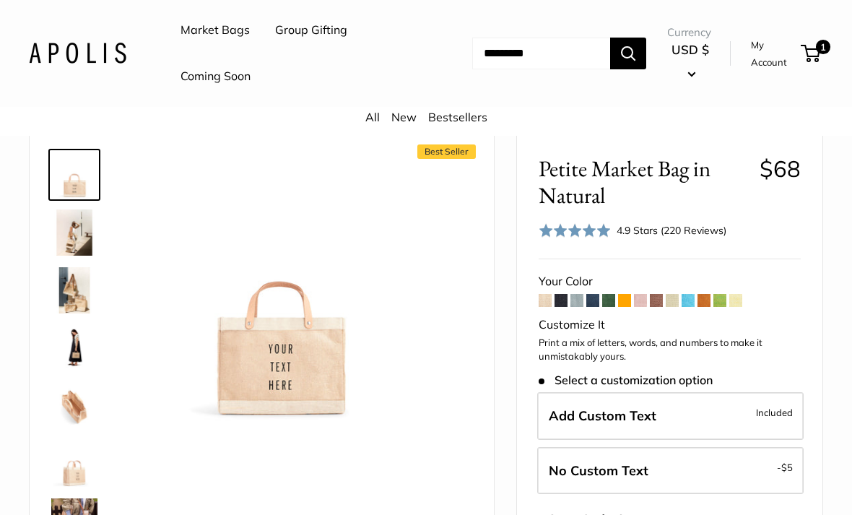
click at [698, 466] on label "No Custom Text - $5" at bounding box center [670, 471] width 266 height 48
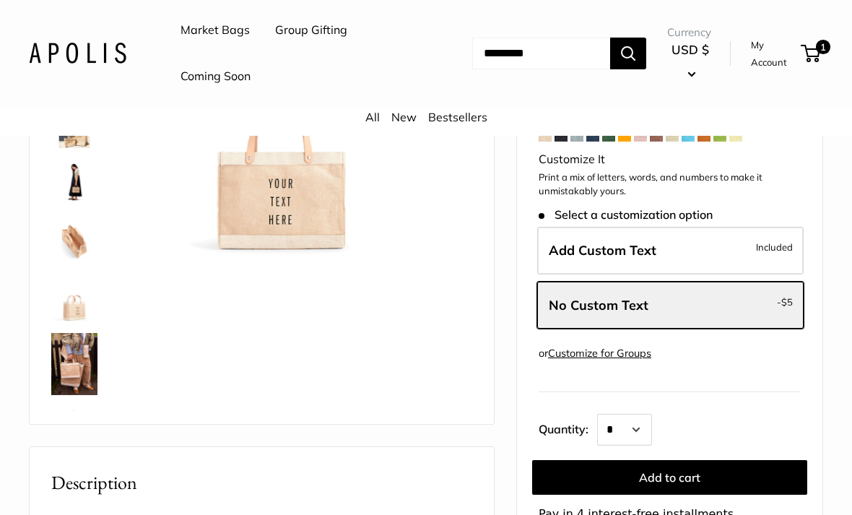
scroll to position [208, 0]
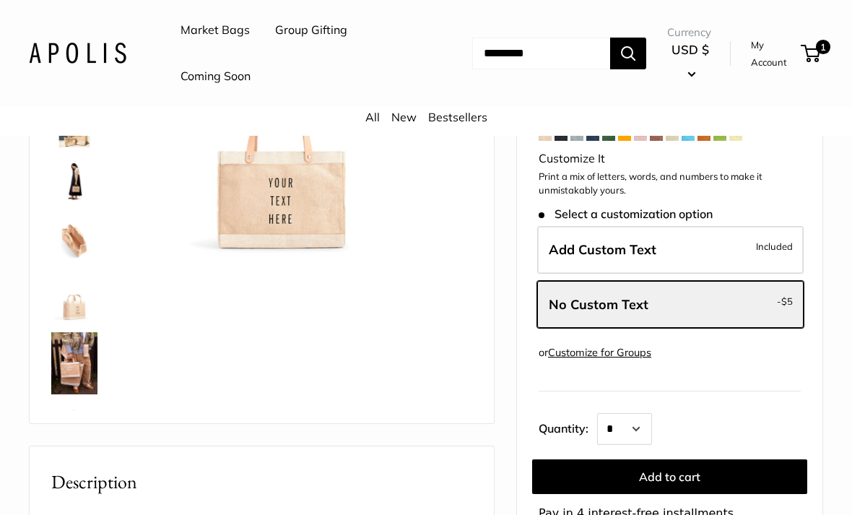
click at [731, 471] on button "Add to cart" at bounding box center [669, 476] width 275 height 35
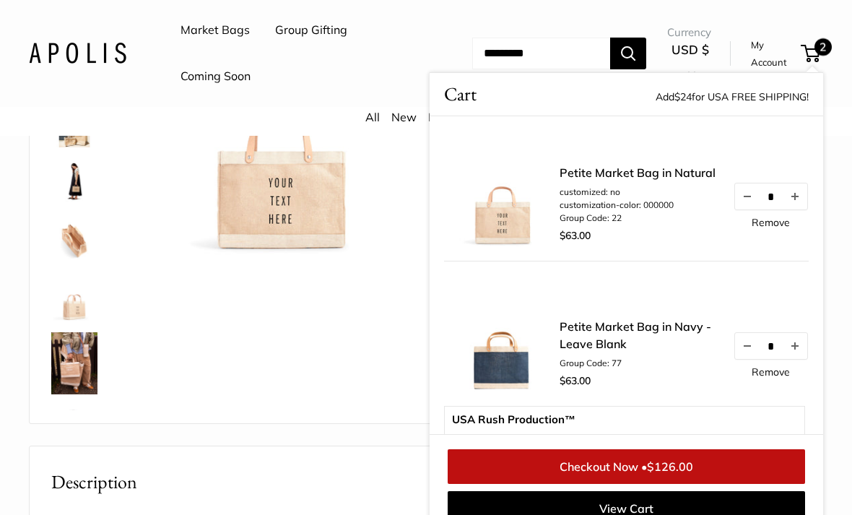
click at [383, 412] on div "Best Seller Effortless style that elevates every moment The Original Market bag…" at bounding box center [262, 193] width 464 height 459
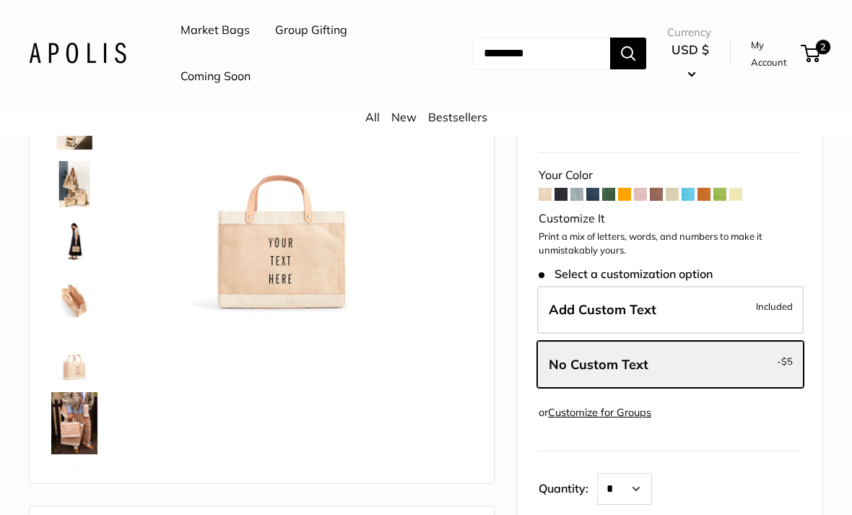
scroll to position [149, 0]
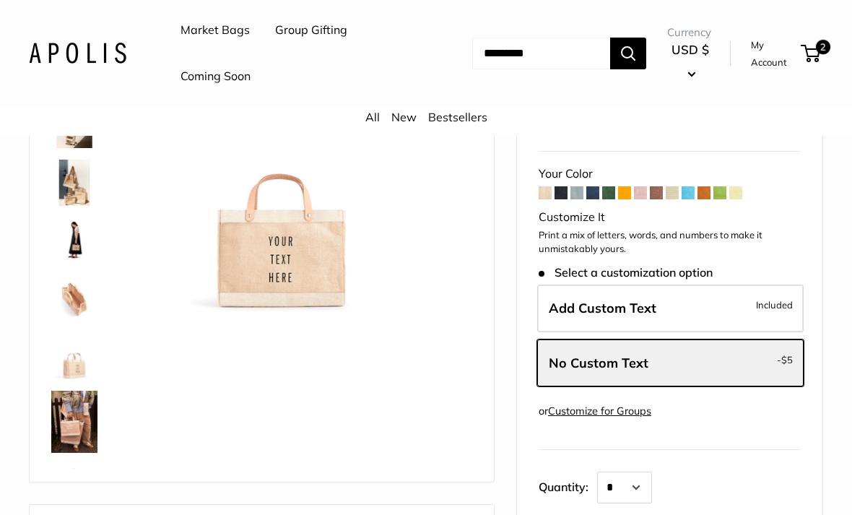
click at [597, 190] on span at bounding box center [592, 192] width 13 height 13
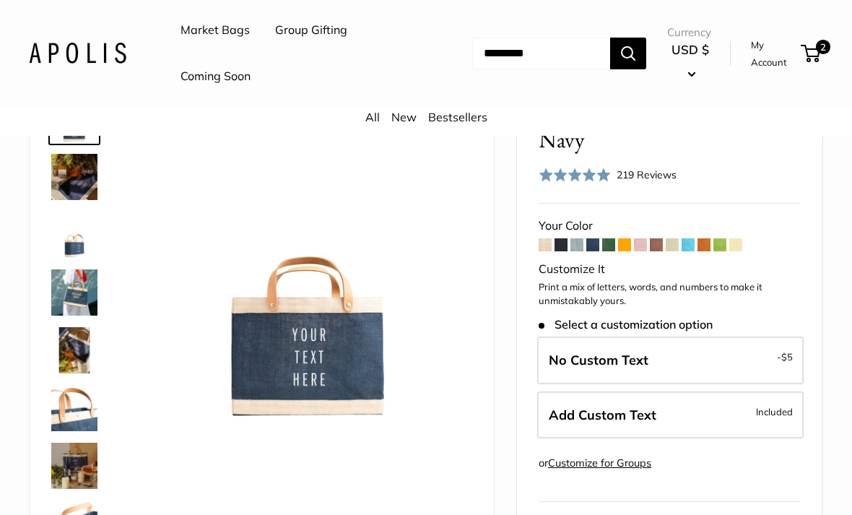
scroll to position [114, 0]
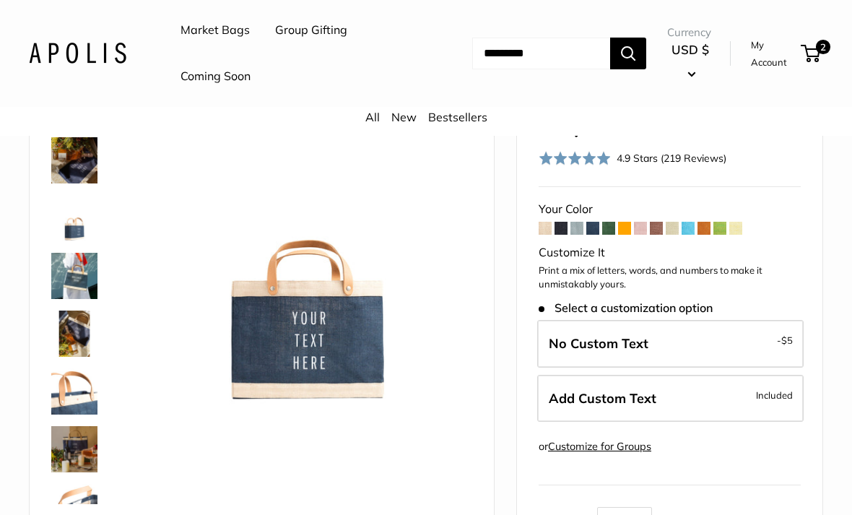
click at [723, 398] on label "Add Custom Text Included" at bounding box center [670, 399] width 266 height 48
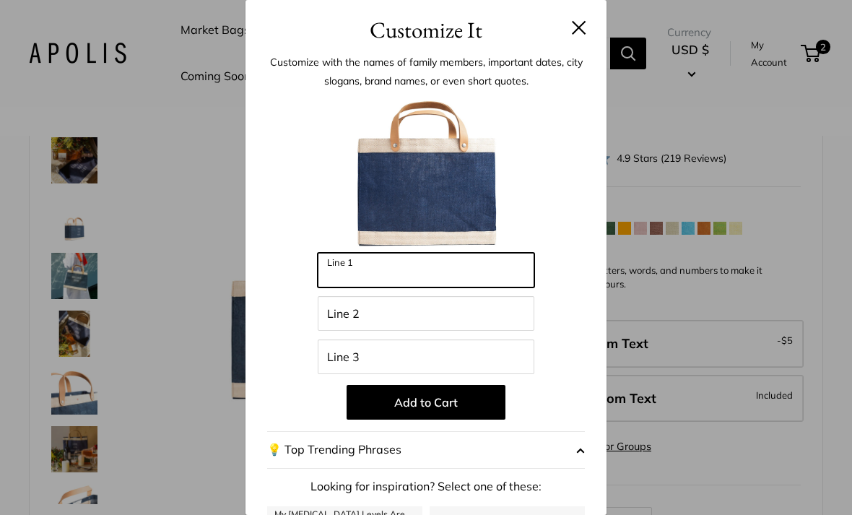
click at [412, 274] on input "Line 1" at bounding box center [426, 270] width 217 height 35
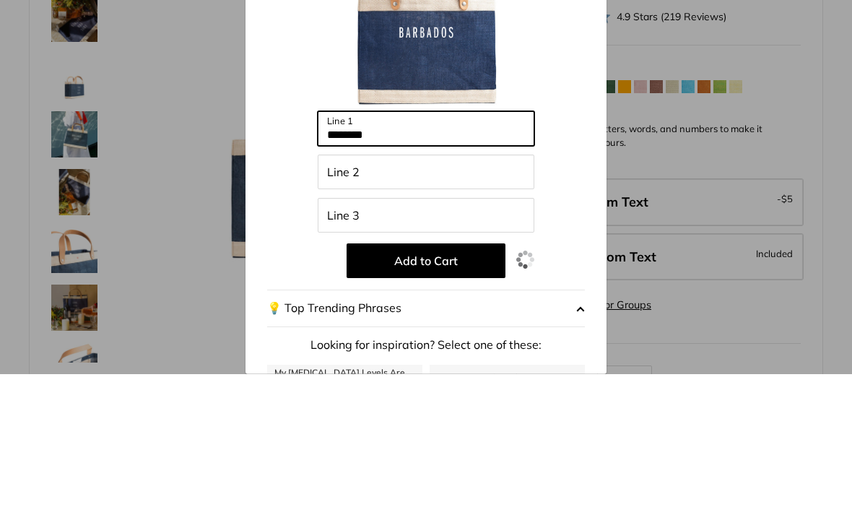
type input "********"
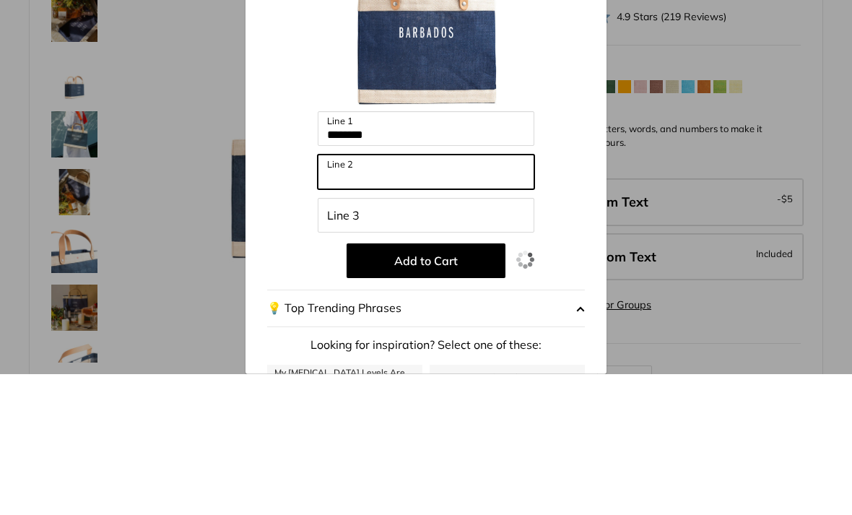
click at [412, 296] on input "Line 2" at bounding box center [426, 313] width 217 height 35
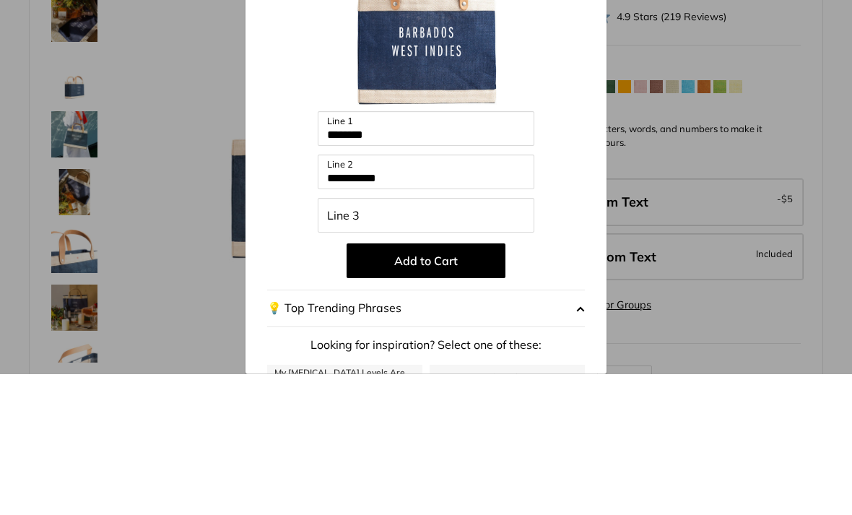
scroll to position [256, 0]
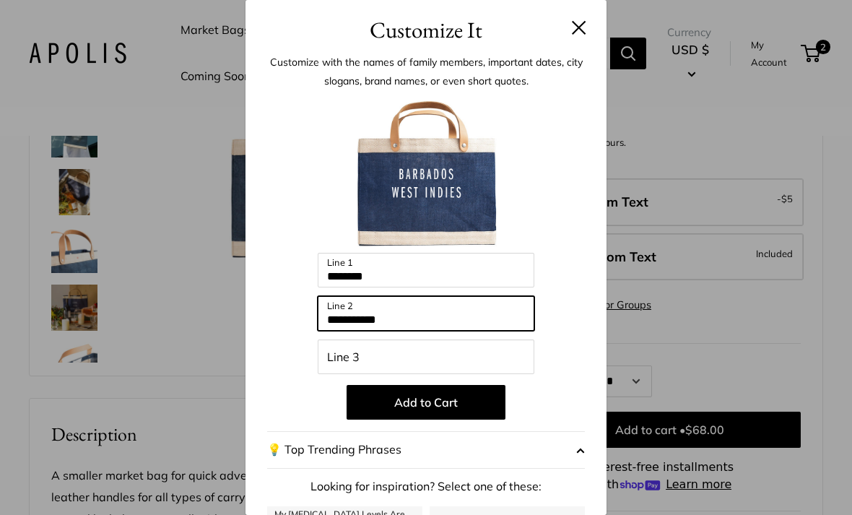
type input "**********"
click at [473, 406] on button "Add to Cart" at bounding box center [426, 402] width 159 height 35
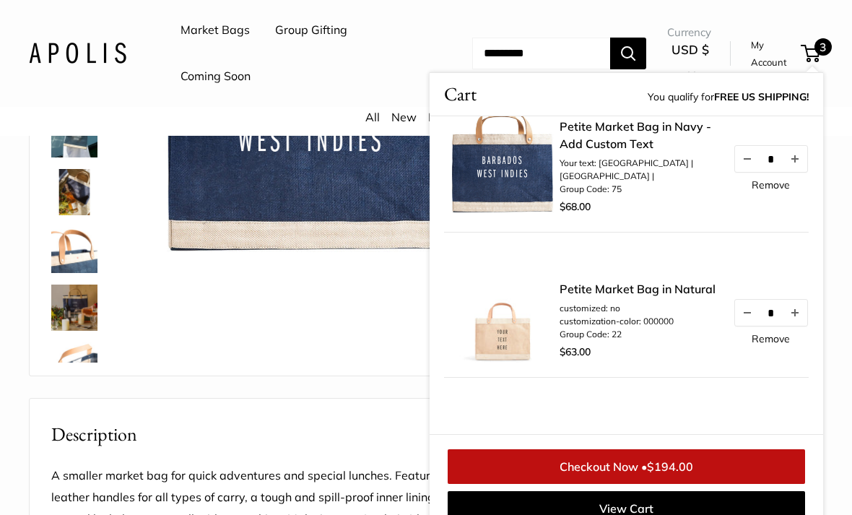
scroll to position [0, 0]
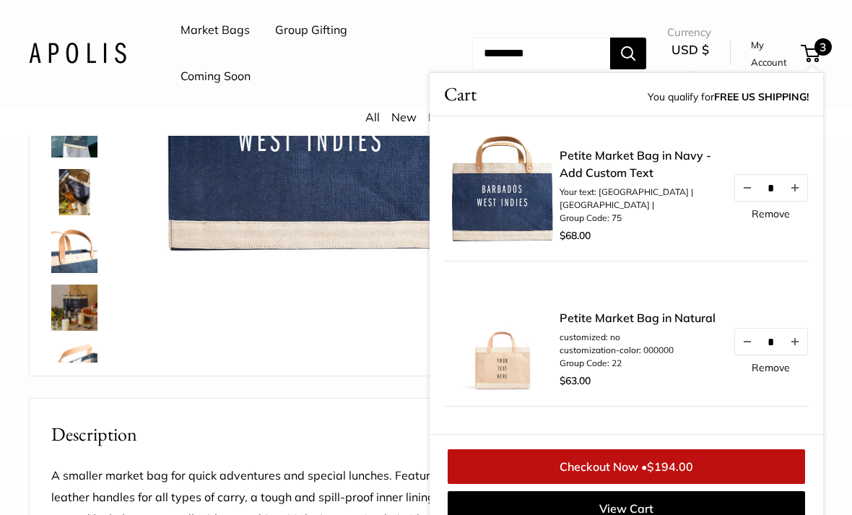
click at [624, 473] on link "Checkout Now • $194.00" at bounding box center [626, 466] width 357 height 35
